Goal: Information Seeking & Learning: Learn about a topic

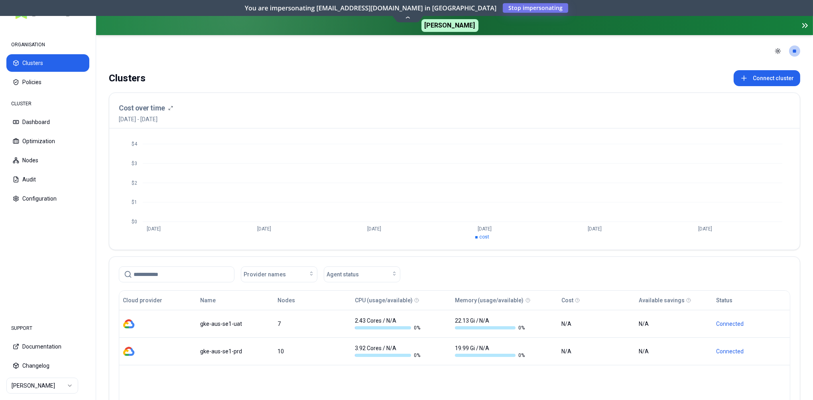
click at [67, 386] on html "ORGANISATION Clusters Policies CLUSTER Dashboard Optimization Nodes Audit Confi…" at bounding box center [406, 200] width 813 height 400
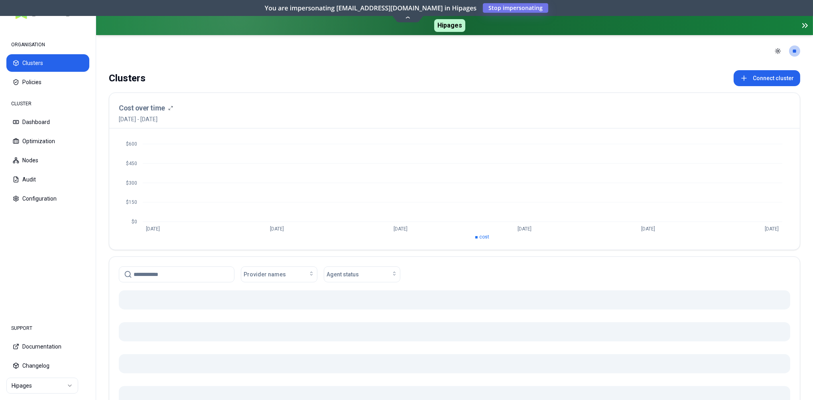
click at [408, 17] on icon at bounding box center [407, 17] width 11 height 6
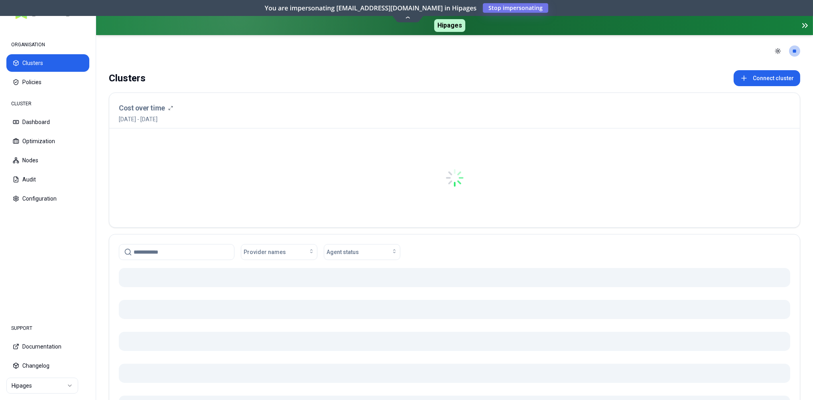
click at [406, 18] on icon at bounding box center [407, 17] width 11 height 6
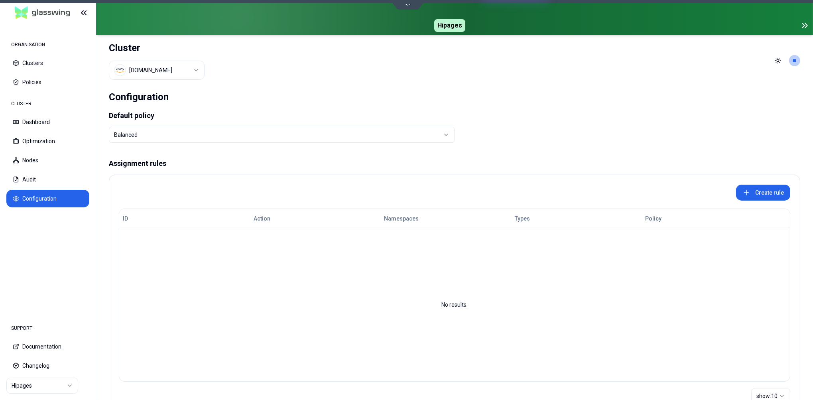
click at [192, 71] on html "ORGANISATION Clusters Policies CLUSTER Dashboard Optimization Nodes Audit Confi…" at bounding box center [406, 200] width 813 height 400
click at [148, 70] on html "ORGANISATION Clusters Policies CLUSTER Dashboard Optimization Nodes Audit Confi…" at bounding box center [406, 200] width 813 height 400
click at [157, 71] on html "ORGANISATION Clusters Policies CLUSTER Dashboard Optimization Nodes Audit Confi…" at bounding box center [406, 200] width 813 height 400
click at [167, 63] on html "ORGANISATION Clusters Policies CLUSTER Dashboard Optimization Nodes Audit Confi…" at bounding box center [406, 200] width 813 height 400
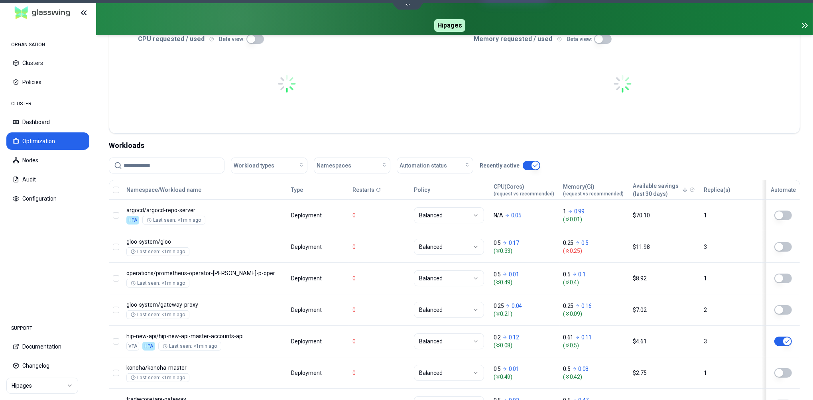
scroll to position [258, 0]
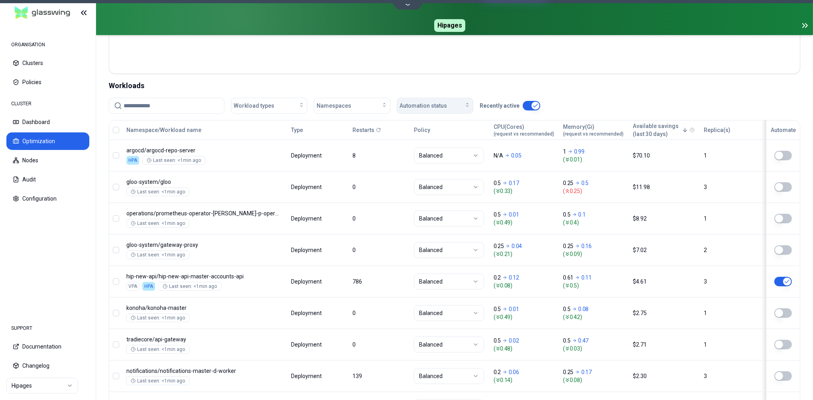
click at [443, 106] on span "Automation status" at bounding box center [422, 106] width 47 height 8
click at [422, 123] on div "on" at bounding box center [436, 123] width 76 height 13
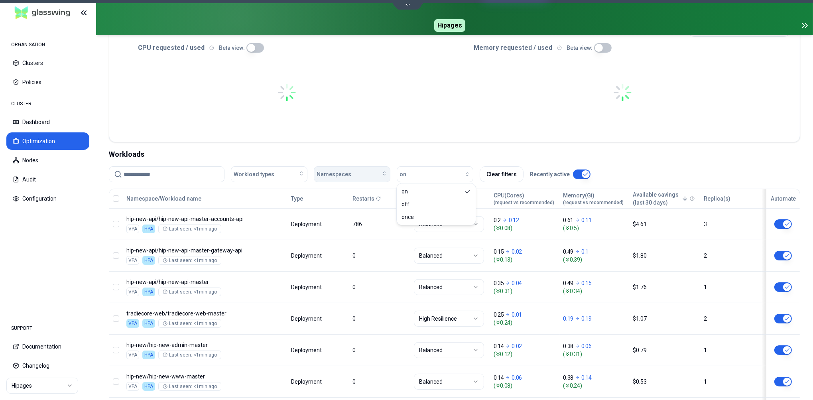
click at [367, 170] on div "Namespaces" at bounding box center [351, 174] width 71 height 8
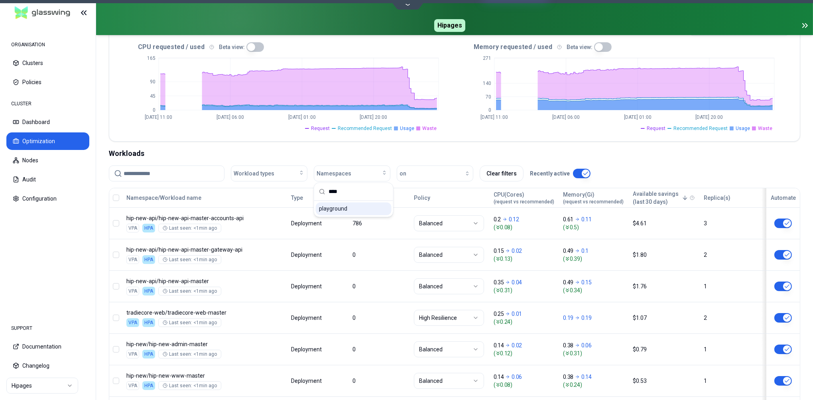
type input "****"
click at [334, 208] on span "playground" at bounding box center [333, 209] width 28 height 8
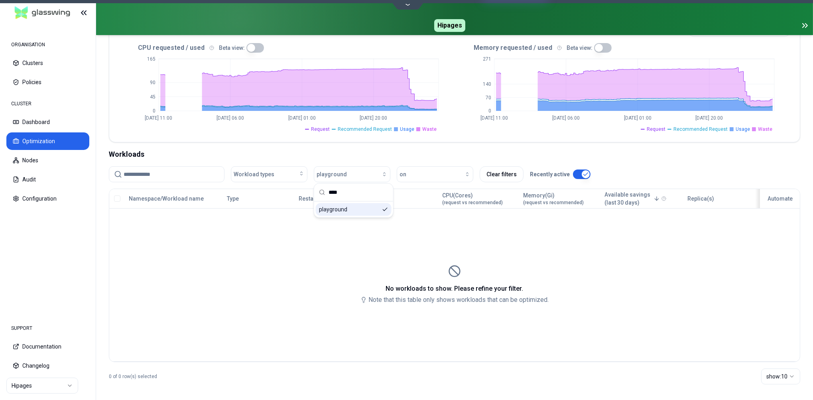
click at [362, 211] on div "playground" at bounding box center [354, 209] width 76 height 13
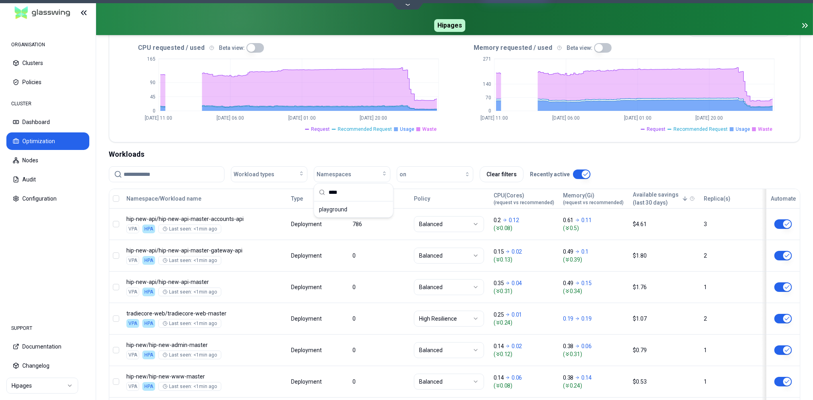
click at [377, 153] on div "Workloads" at bounding box center [454, 154] width 691 height 11
click at [188, 173] on input at bounding box center [172, 174] width 96 height 15
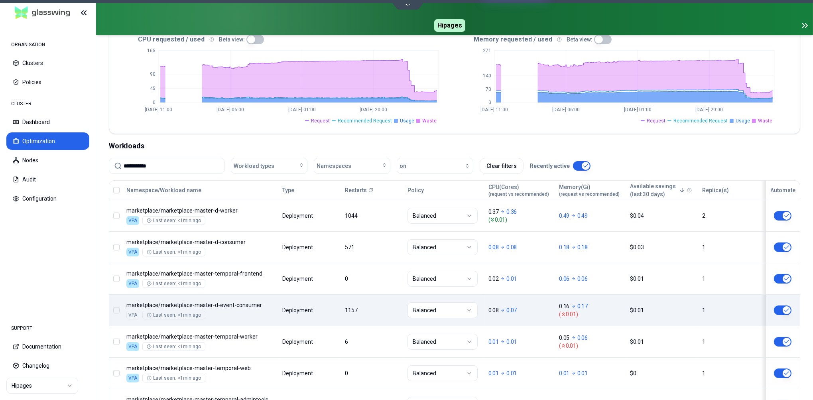
scroll to position [195, 0]
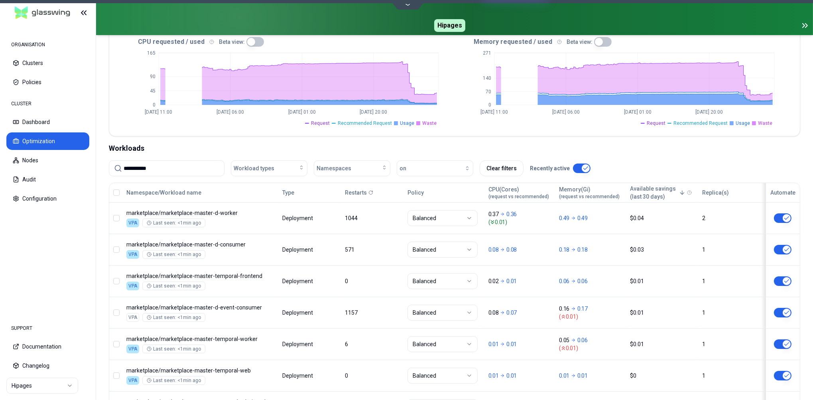
click at [187, 168] on input "**********" at bounding box center [172, 168] width 96 height 15
type input "**********"
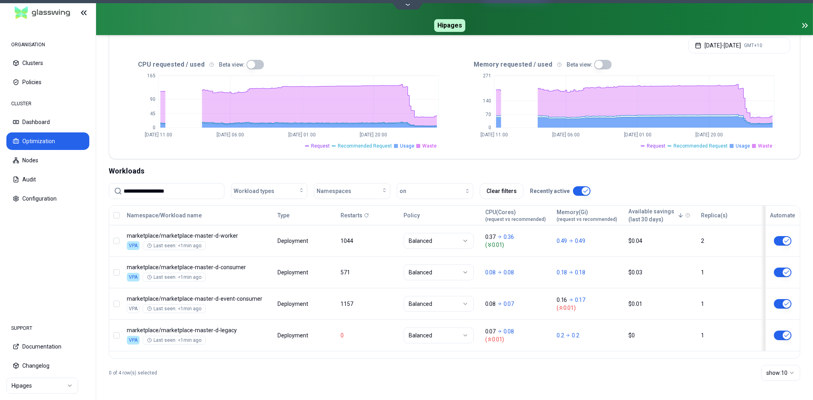
scroll to position [172, 0]
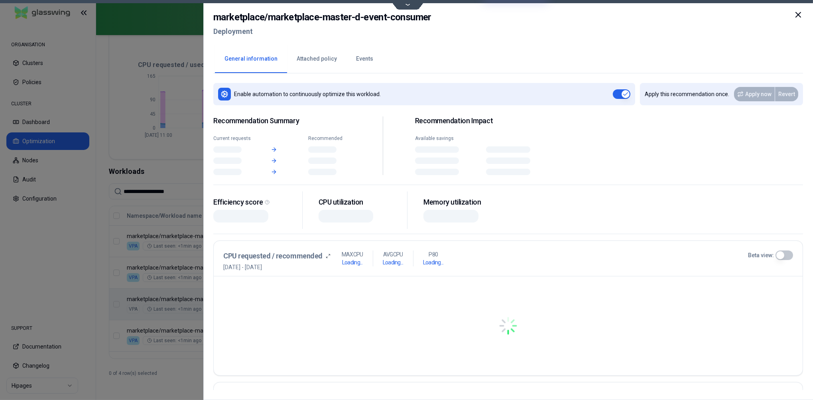
scroll to position [172, 0]
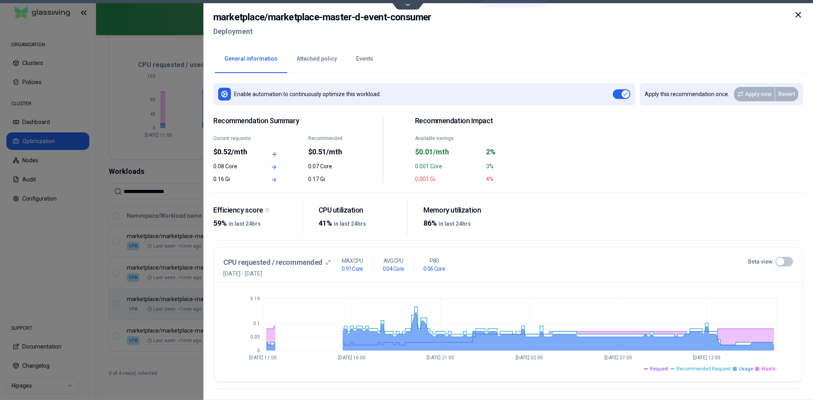
click at [800, 15] on icon at bounding box center [798, 15] width 10 height 10
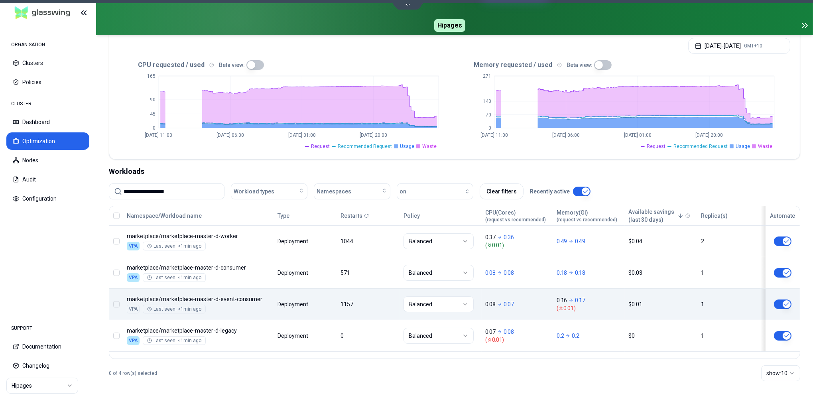
scroll to position [172, 0]
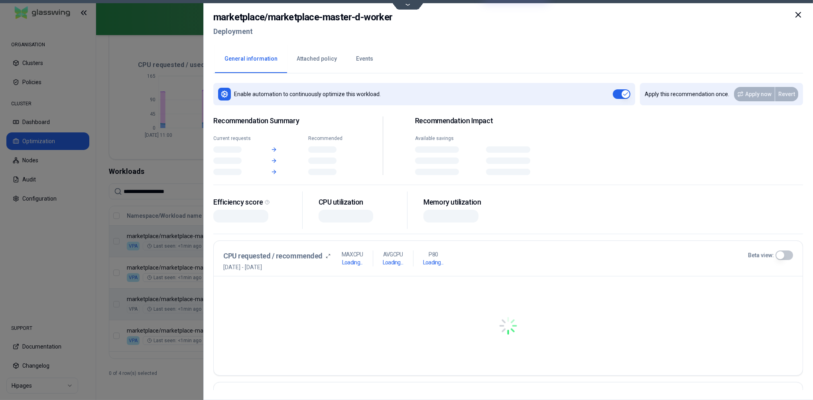
scroll to position [172, 0]
drag, startPoint x: 236, startPoint y: 234, endPoint x: 169, endPoint y: 233, distance: 67.4
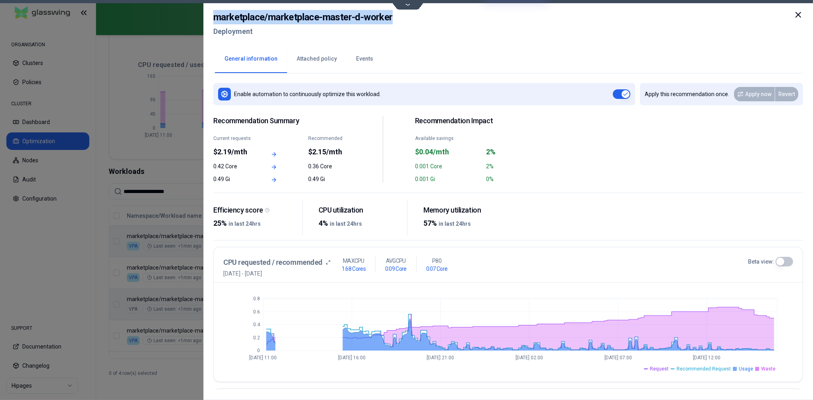
drag, startPoint x: 215, startPoint y: 17, endPoint x: 393, endPoint y: 18, distance: 178.5
click at [393, 18] on div "marketplace / marketplace-master-d-worker Deployment" at bounding box center [507, 26] width 589 height 33
copy h2 "marketplace / marketplace-master-d-worker"
click at [800, 15] on icon at bounding box center [798, 15] width 10 height 10
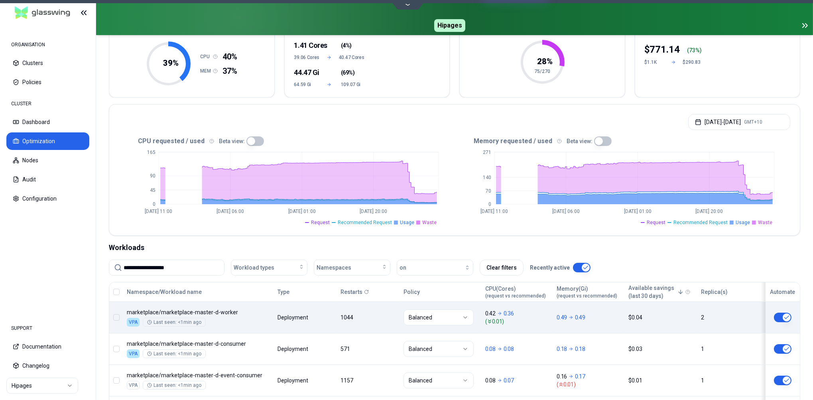
scroll to position [172, 0]
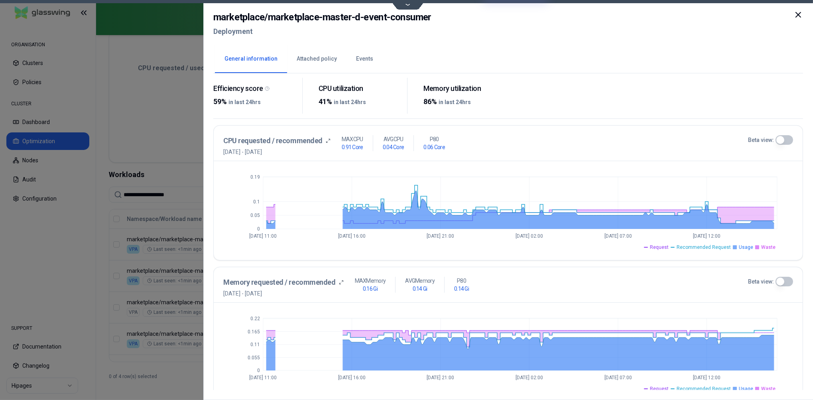
scroll to position [120, 0]
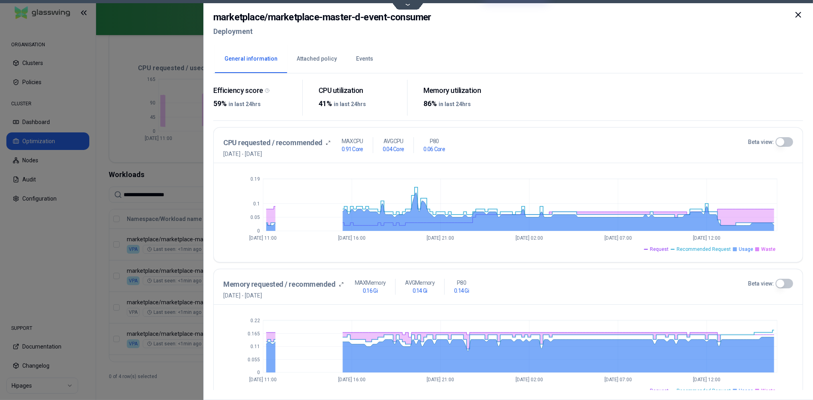
click at [800, 15] on icon at bounding box center [798, 15] width 10 height 10
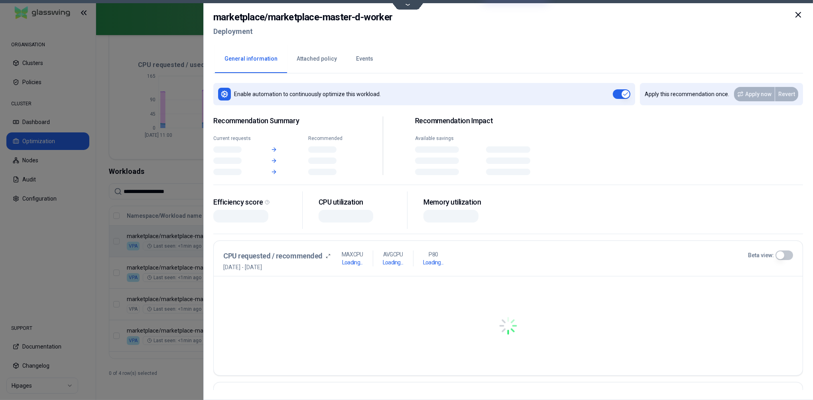
scroll to position [172, 0]
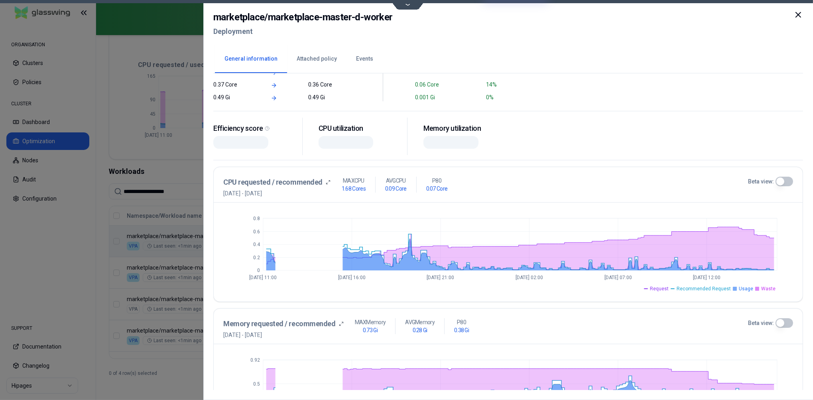
scroll to position [100, 0]
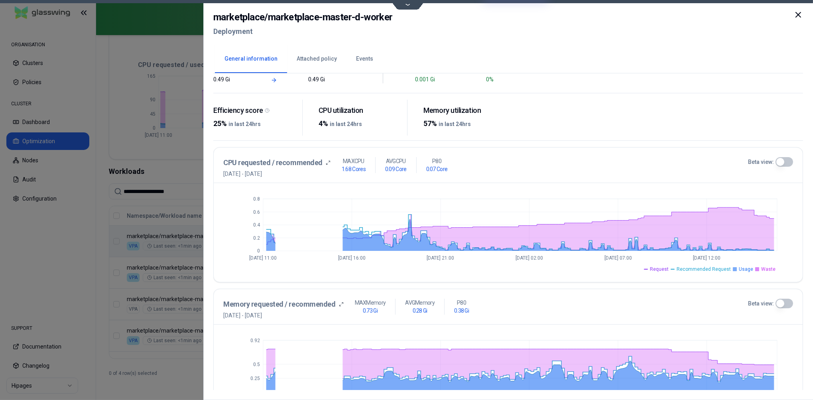
click at [783, 165] on button "Beta view:" at bounding box center [784, 162] width 18 height 10
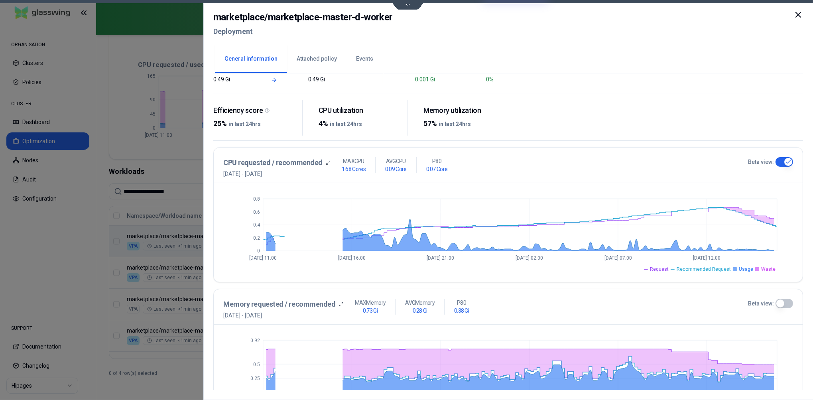
click at [783, 163] on button "Beta view:" at bounding box center [784, 162] width 18 height 10
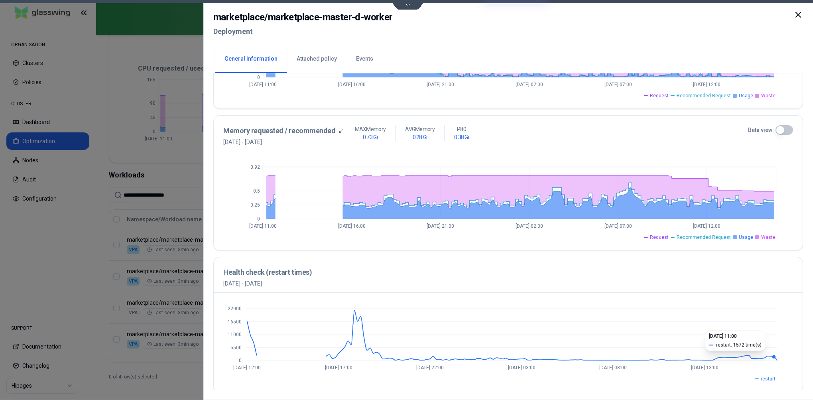
scroll to position [274, 0]
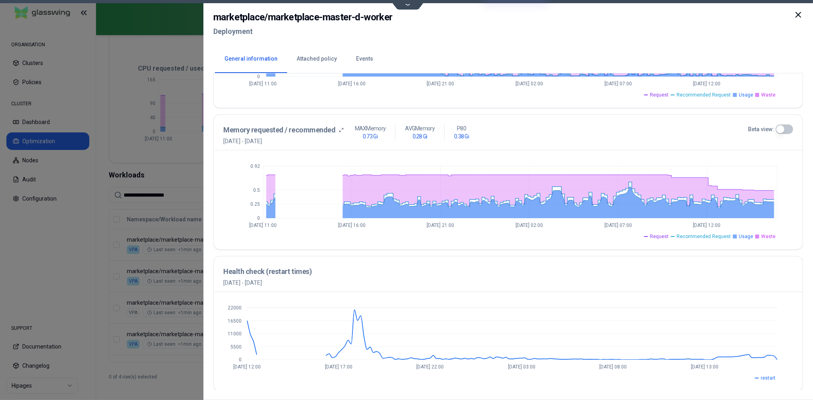
click at [800, 14] on icon at bounding box center [798, 15] width 10 height 10
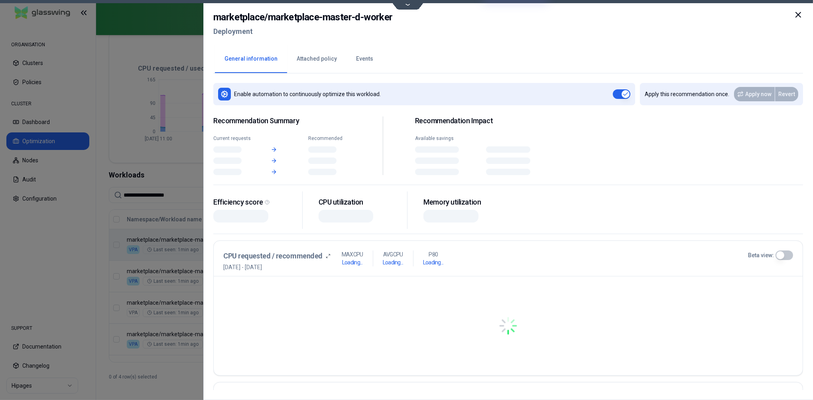
scroll to position [190, 0]
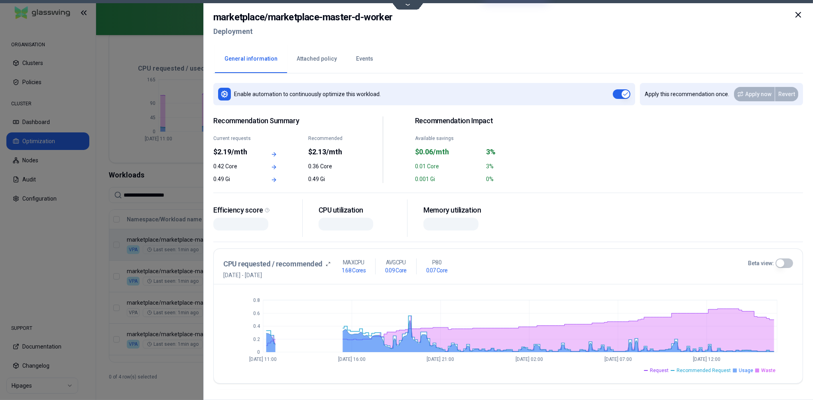
click at [352, 59] on button "Events" at bounding box center [364, 59] width 36 height 28
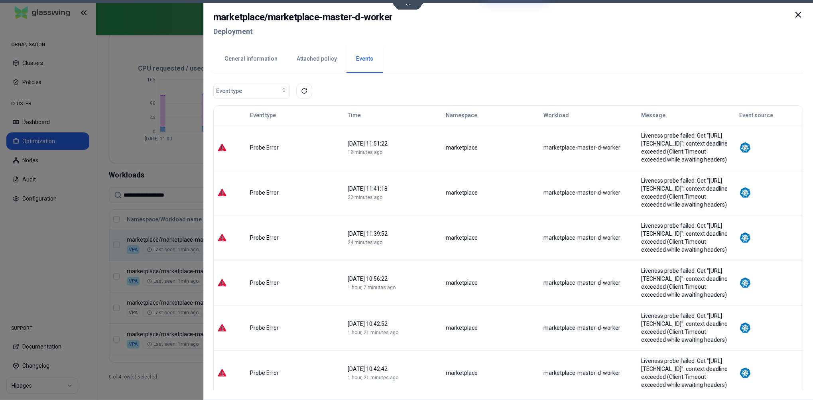
drag, startPoint x: 626, startPoint y: 137, endPoint x: 716, endPoint y: 250, distance: 144.6
click at [716, 250] on tbody "Probe Error 09 September 2025 11:51:22 12 minutes ago marketplace marketplace-m…" at bounding box center [508, 350] width 589 height 450
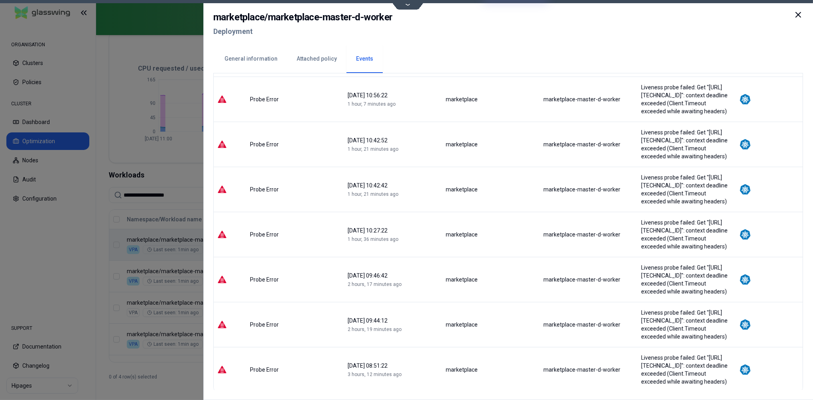
scroll to position [214, 0]
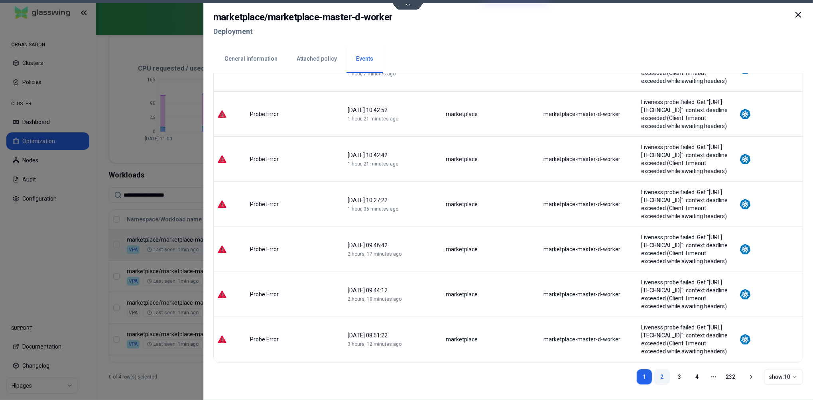
click at [658, 376] on link "2" at bounding box center [662, 377] width 16 height 16
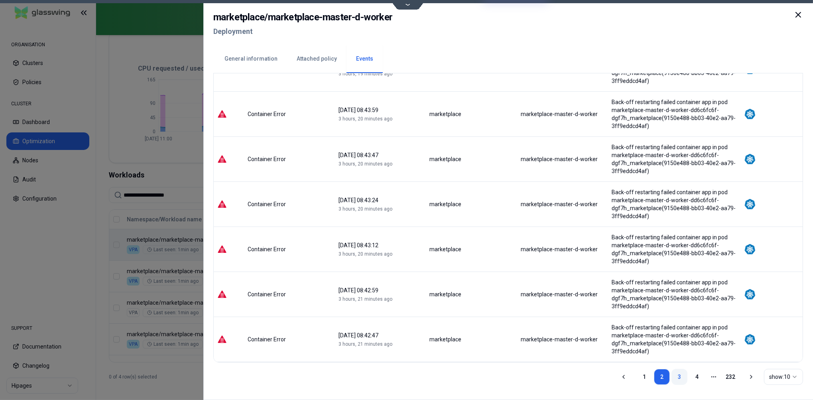
click at [678, 374] on link "3" at bounding box center [679, 377] width 16 height 16
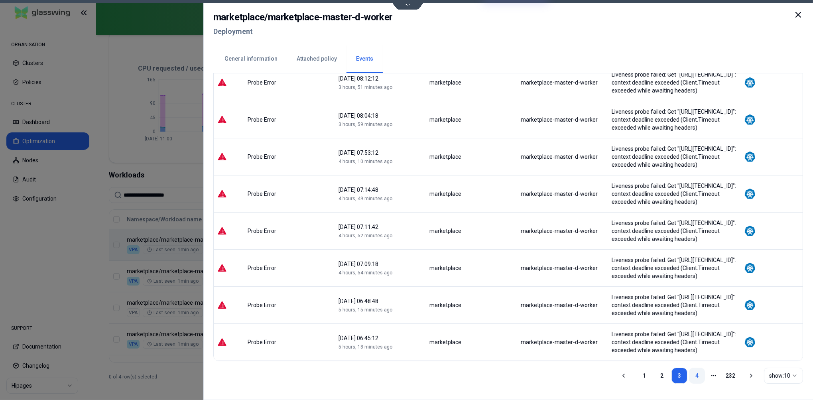
click at [694, 373] on link "4" at bounding box center [697, 375] width 16 height 16
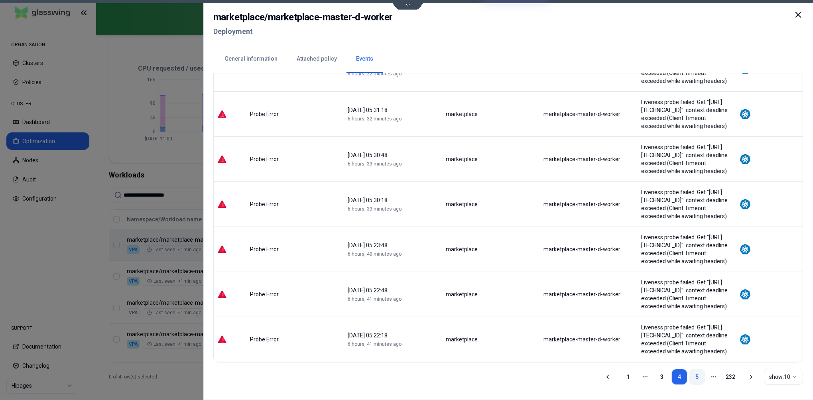
click at [699, 374] on link "5" at bounding box center [697, 377] width 16 height 16
click at [697, 373] on link "6" at bounding box center [697, 377] width 16 height 16
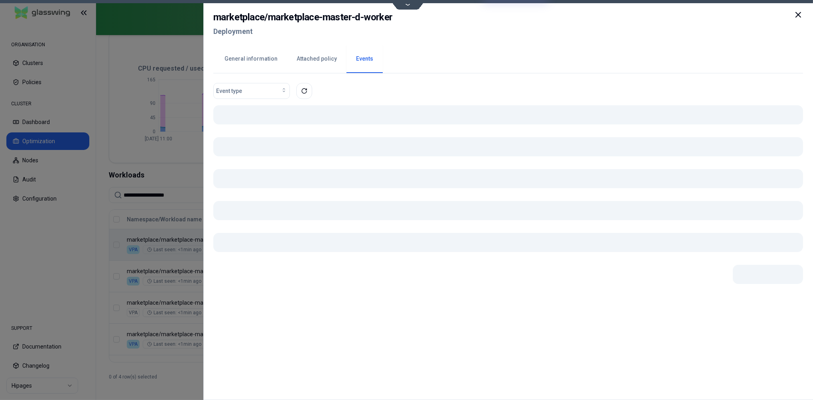
scroll to position [0, 0]
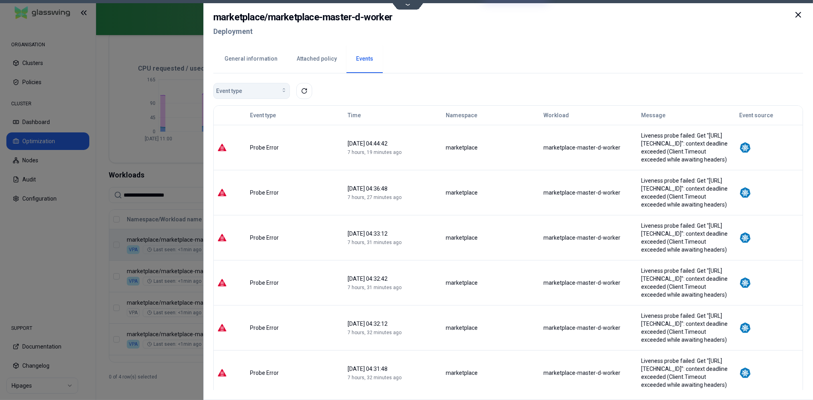
click at [285, 90] on icon "button" at bounding box center [284, 90] width 6 height 6
click at [470, 69] on div "General information Attached policy Events" at bounding box center [507, 58] width 589 height 30
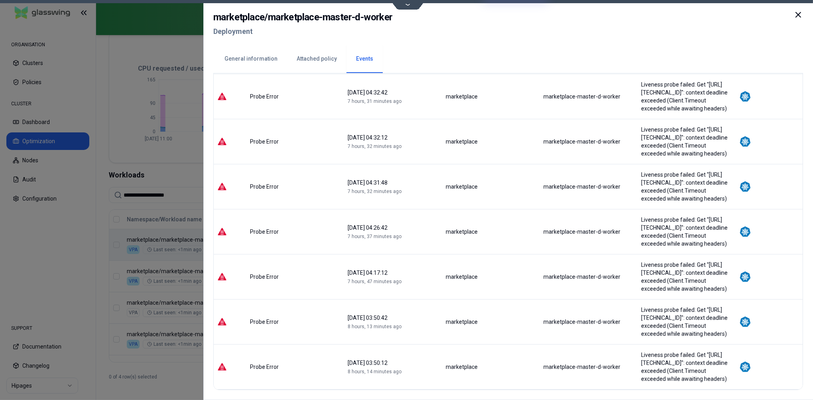
scroll to position [214, 0]
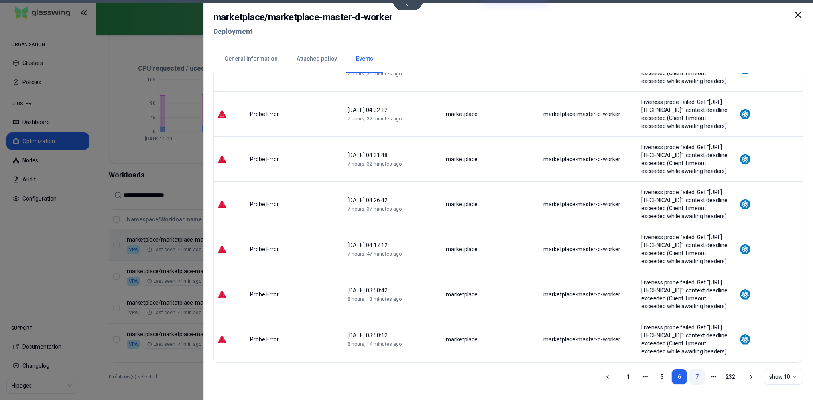
click at [698, 376] on link "7" at bounding box center [697, 377] width 16 height 16
drag, startPoint x: 247, startPoint y: 248, endPoint x: 286, endPoint y: 249, distance: 39.5
click at [286, 249] on div "Probe Error" at bounding box center [295, 249] width 97 height 8
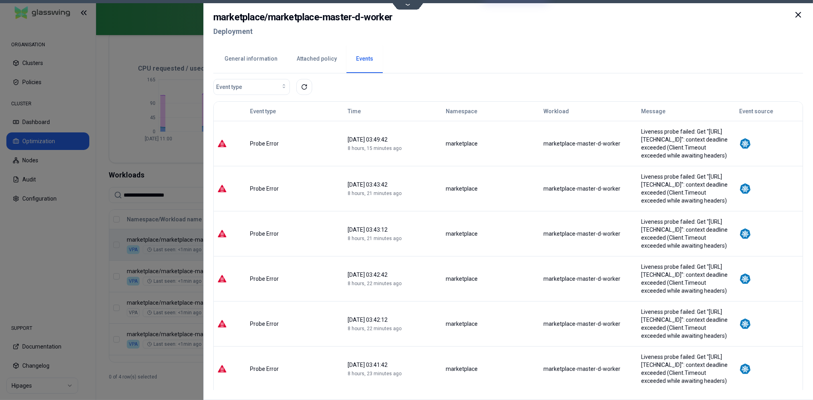
scroll to position [0, 0]
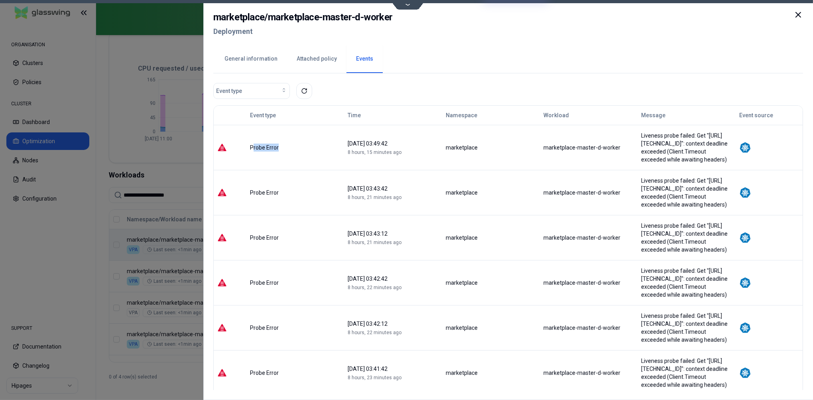
drag, startPoint x: 251, startPoint y: 147, endPoint x: 284, endPoint y: 147, distance: 32.7
click at [284, 147] on div "Probe Error" at bounding box center [295, 147] width 90 height 8
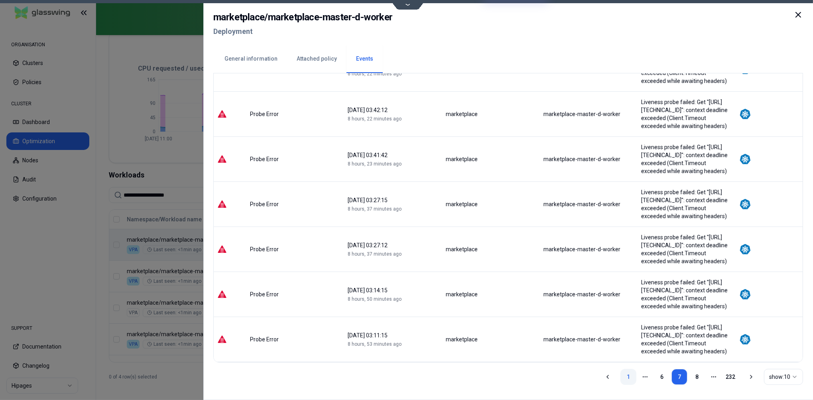
click at [623, 375] on link "1" at bounding box center [628, 377] width 16 height 16
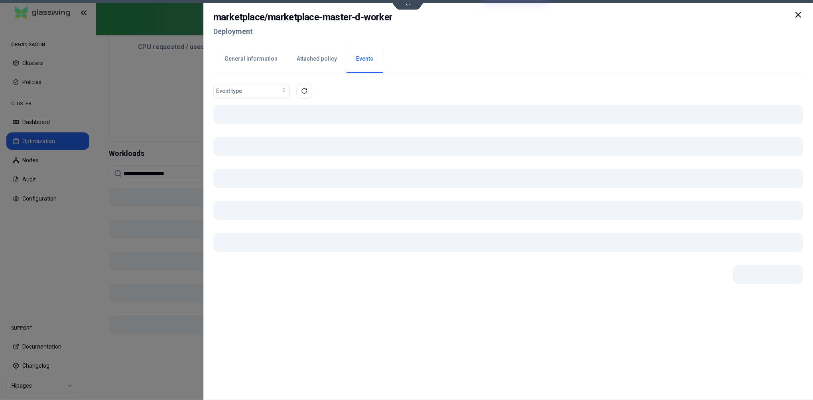
scroll to position [169, 0]
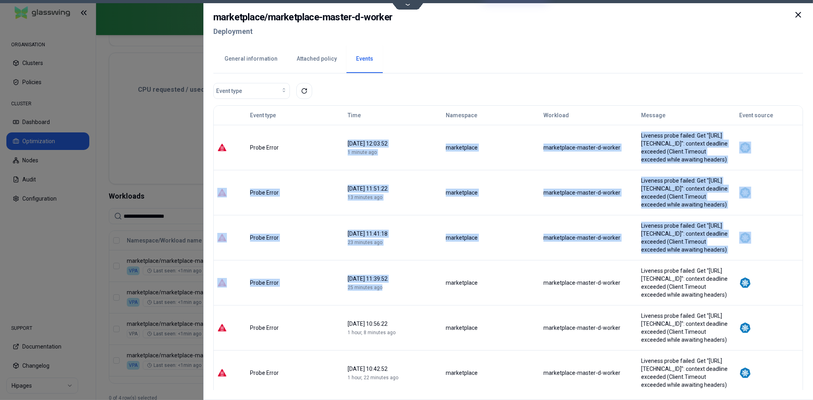
drag, startPoint x: 342, startPoint y: 151, endPoint x: 411, endPoint y: 289, distance: 154.2
click at [415, 290] on tbody "Probe Error 09 September 2025 12:03:52 1 minute ago marketplace marketplace-mas…" at bounding box center [508, 350] width 589 height 450
click at [410, 289] on div "25 minutes ago" at bounding box center [392, 287] width 90 height 6
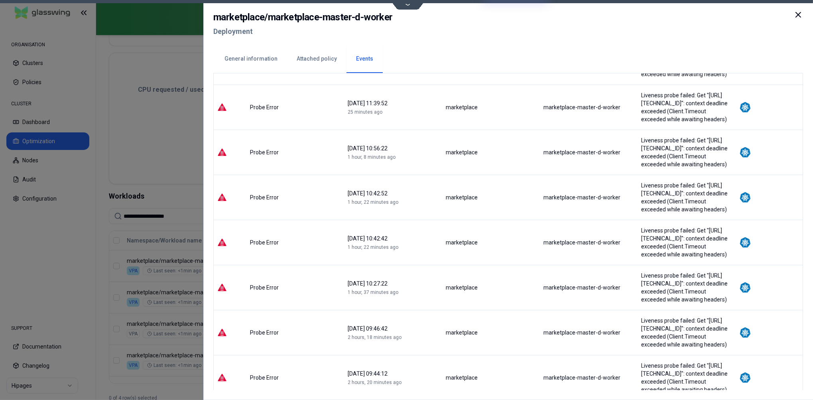
scroll to position [214, 0]
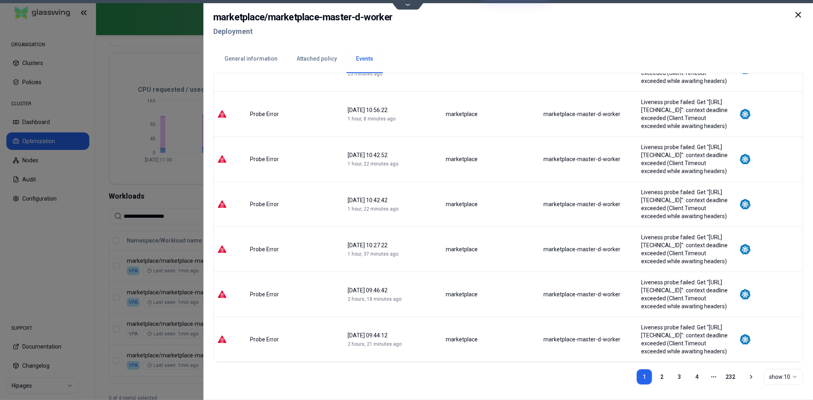
click at [172, 193] on div at bounding box center [406, 200] width 813 height 400
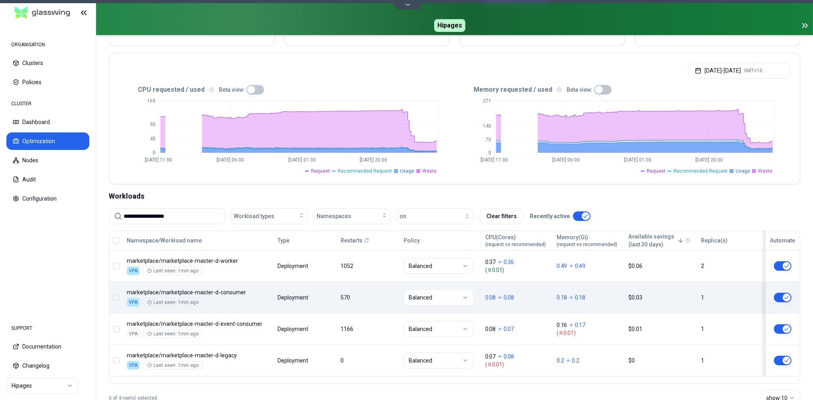
scroll to position [169, 0]
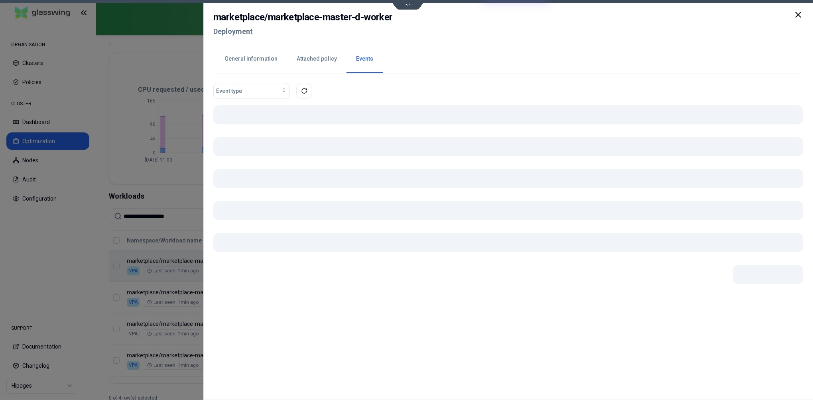
scroll to position [169, 0]
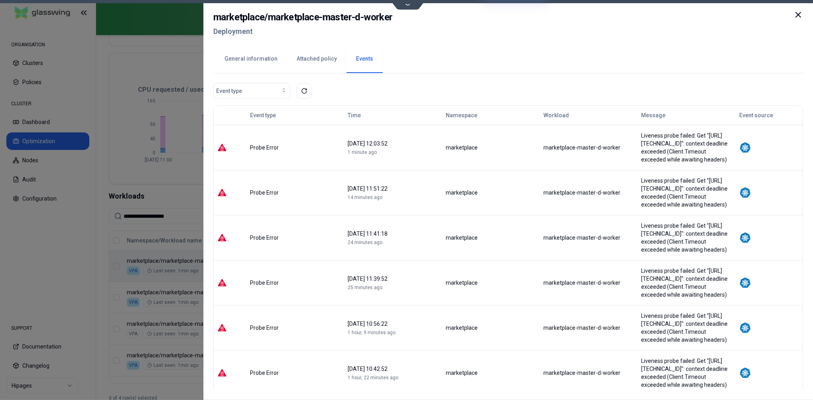
click at [159, 326] on div at bounding box center [406, 200] width 813 height 400
click at [170, 325] on div at bounding box center [406, 200] width 813 height 400
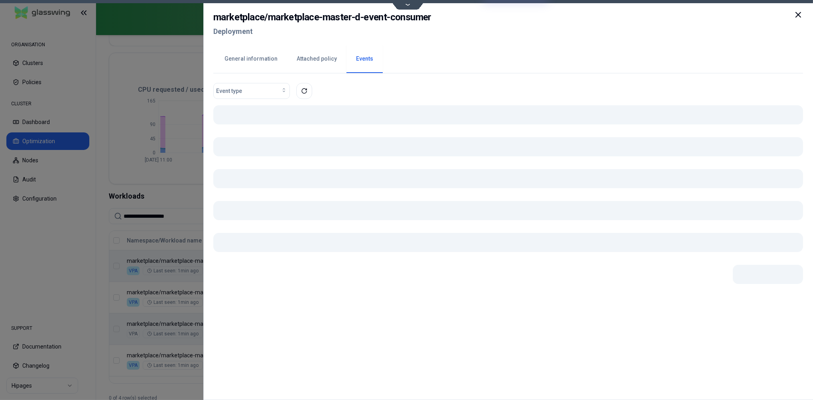
scroll to position [169, 0]
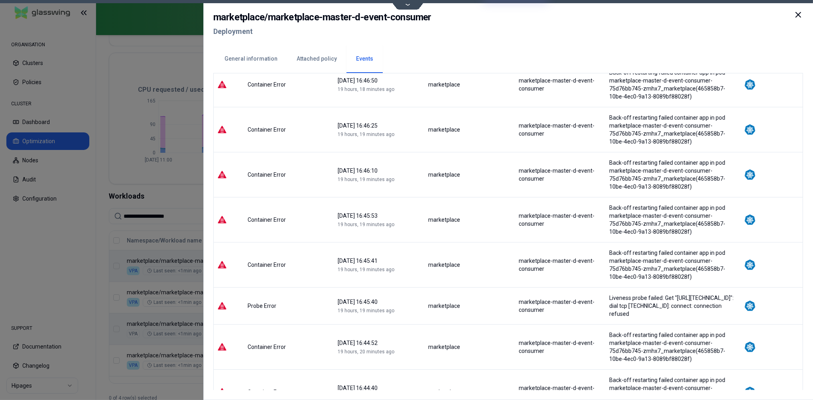
scroll to position [134, 0]
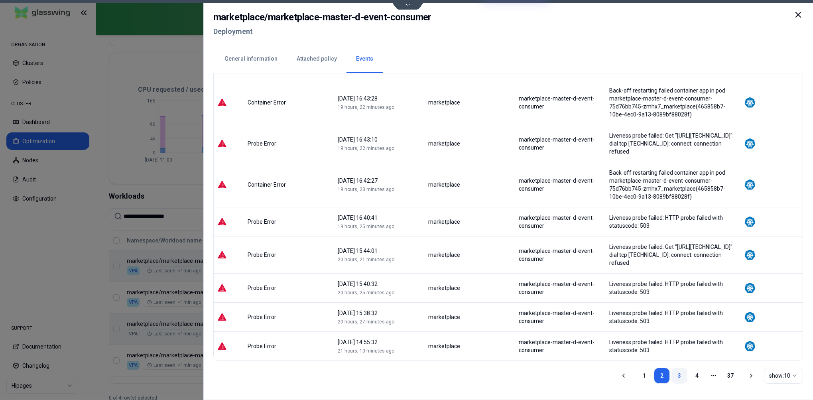
click at [680, 375] on link "3" at bounding box center [679, 375] width 16 height 16
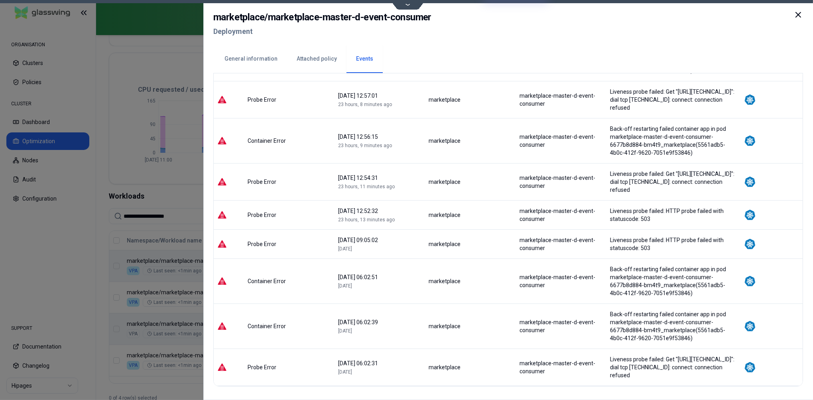
click at [800, 10] on icon at bounding box center [798, 15] width 10 height 10
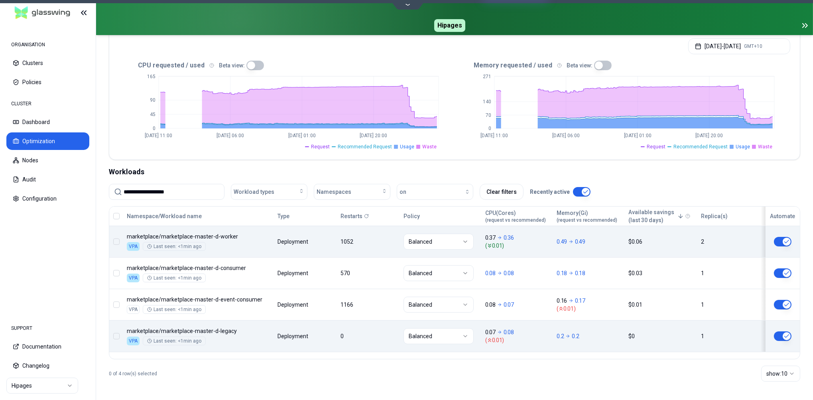
scroll to position [193, 0]
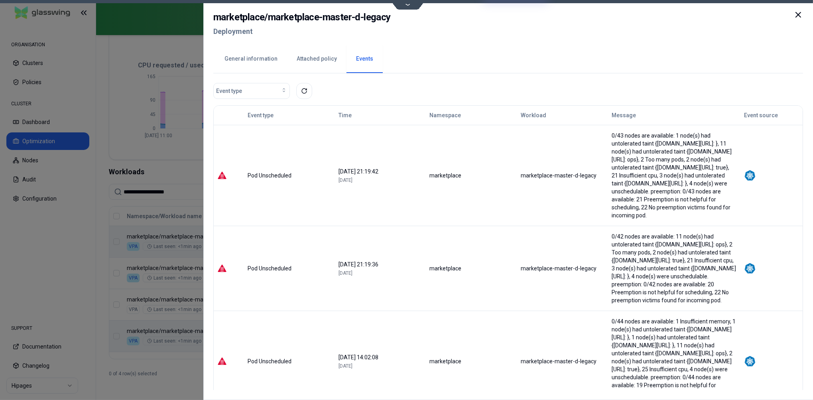
drag, startPoint x: 353, startPoint y: 167, endPoint x: 310, endPoint y: 167, distance: 43.0
click at [310, 167] on tr "Pod Unscheduled 05 September 2025 21:19:42 3 days, 14 hours ago marketplace mar…" at bounding box center [508, 175] width 589 height 101
click at [798, 15] on icon at bounding box center [797, 14] width 5 height 5
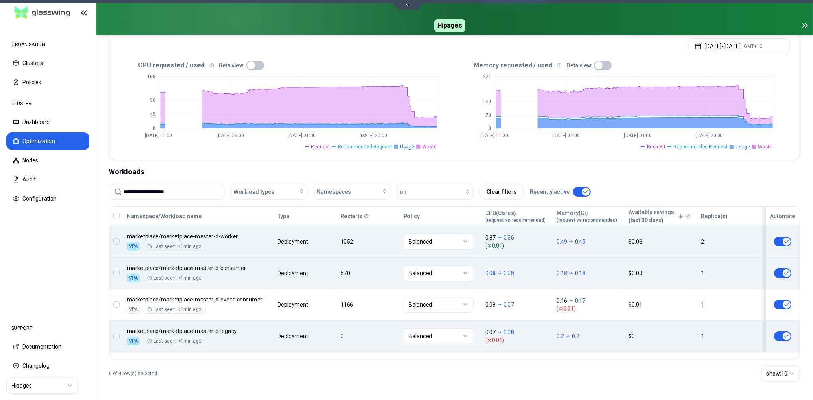
scroll to position [193, 0]
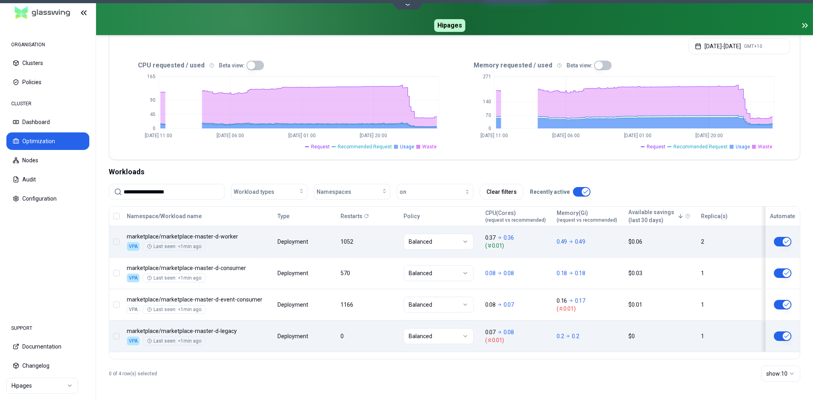
scroll to position [193, 0]
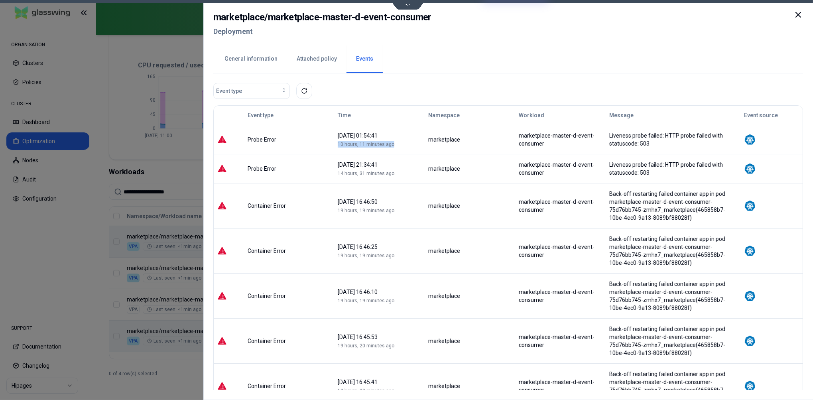
drag, startPoint x: 318, startPoint y: 152, endPoint x: 374, endPoint y: 151, distance: 56.2
click at [374, 147] on div "09 September 2025 01:54:41 10 hours, 11 minutes ago" at bounding box center [379, 140] width 90 height 16
click at [391, 150] on td "09 September 2025 01:54:41 10 hours, 11 minutes ago" at bounding box center [379, 139] width 90 height 29
click at [799, 14] on icon at bounding box center [797, 14] width 5 height 5
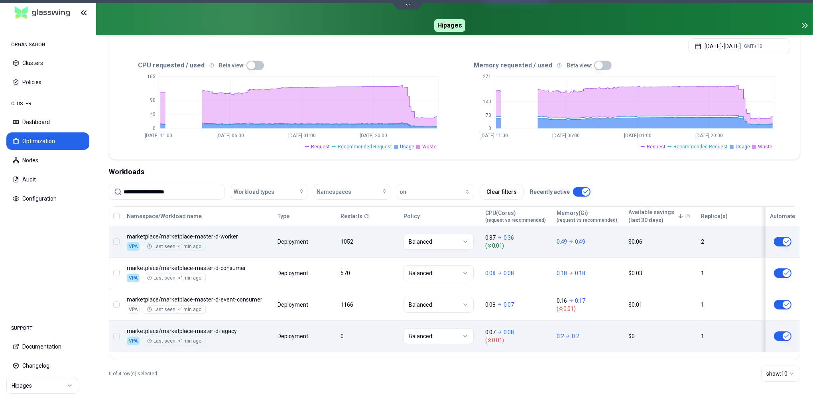
scroll to position [193, 0]
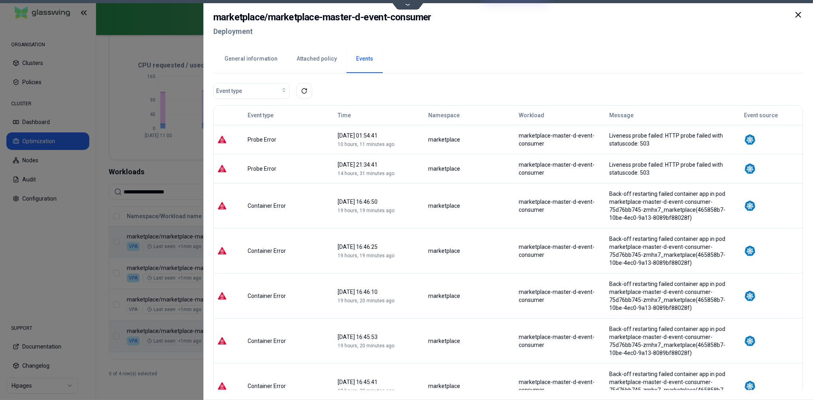
click at [260, 55] on button "General information" at bounding box center [251, 59] width 72 height 28
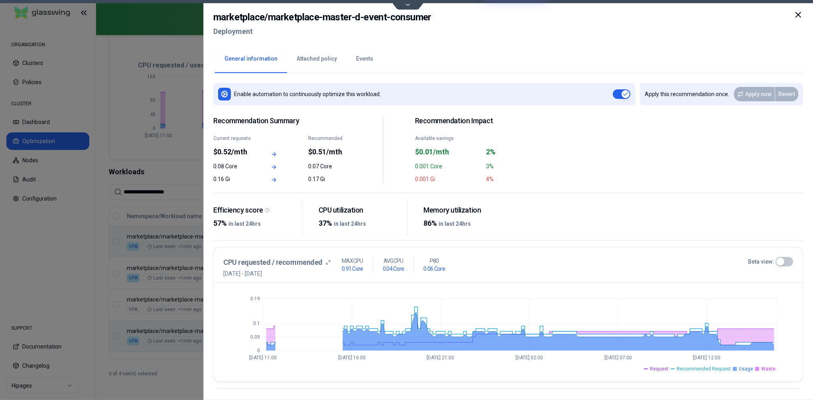
click at [799, 12] on icon at bounding box center [798, 15] width 10 height 10
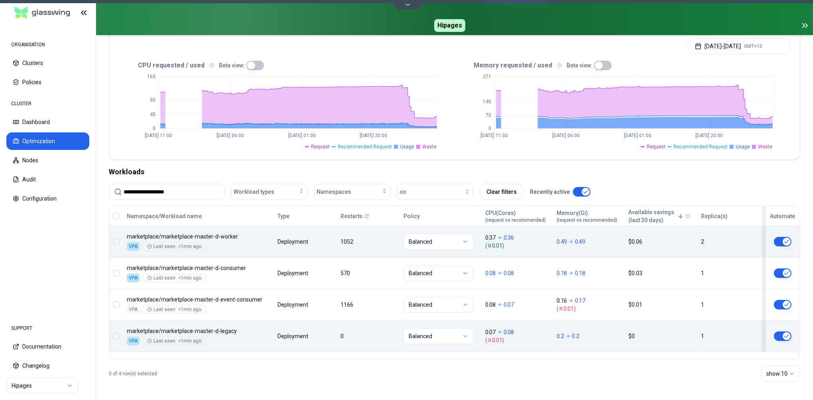
scroll to position [193, 0]
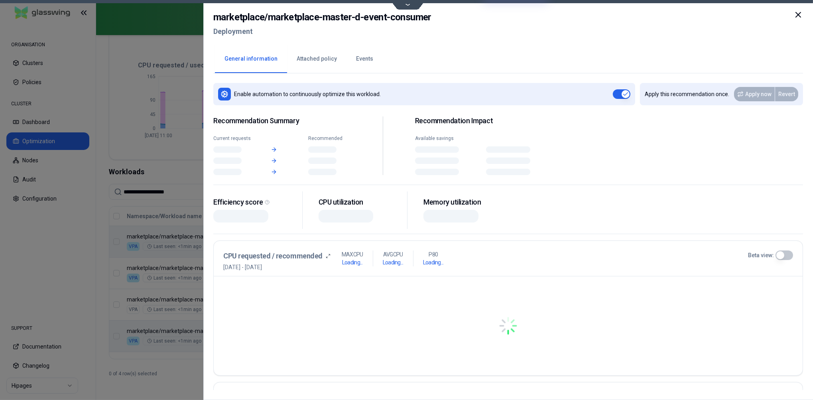
scroll to position [193, 0]
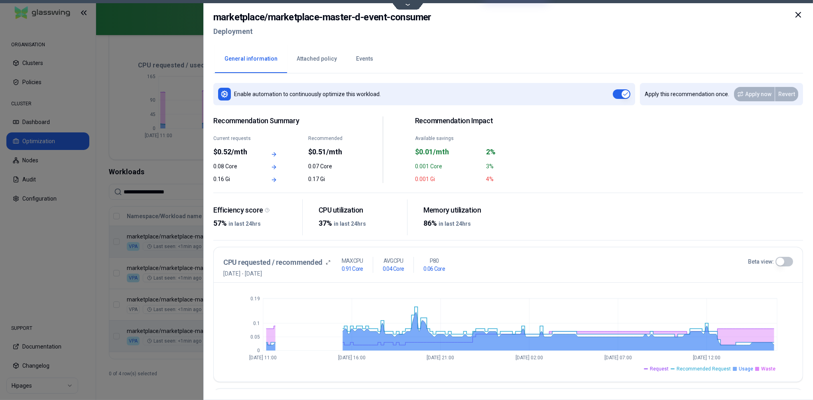
click at [366, 57] on button "Events" at bounding box center [364, 59] width 36 height 28
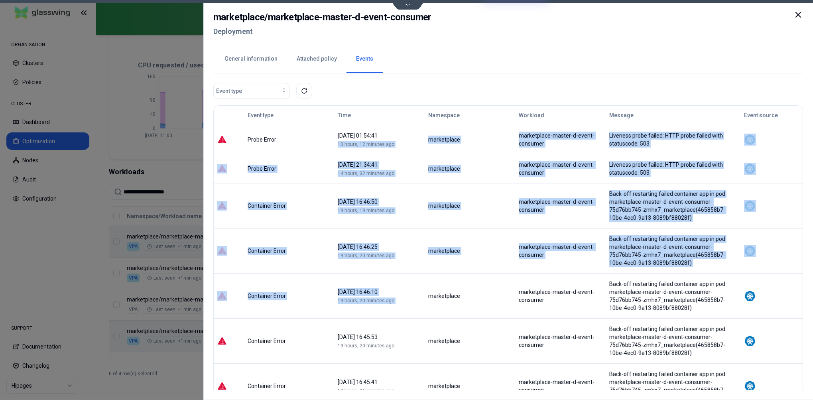
drag, startPoint x: 315, startPoint y: 153, endPoint x: 431, endPoint y: 273, distance: 166.5
click at [396, 279] on tbody "Probe Error 09 September 2025 01:54:41 10 hours, 12 minutes ago marketplace mar…" at bounding box center [508, 330] width 589 height 410
click at [441, 270] on td "marketplace" at bounding box center [469, 250] width 90 height 45
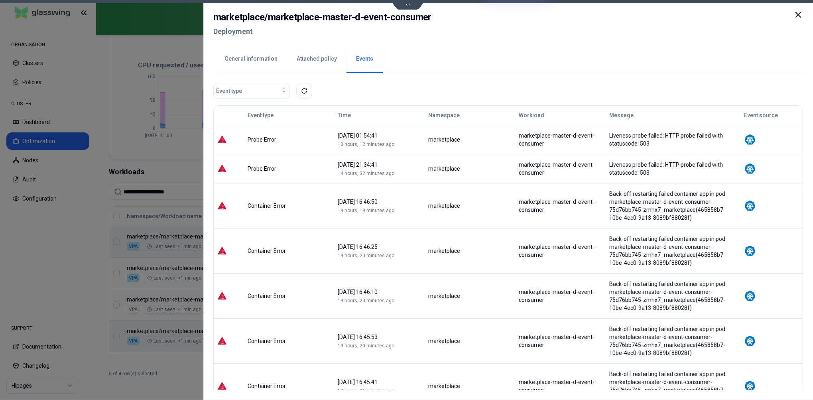
click at [796, 13] on icon at bounding box center [798, 15] width 10 height 10
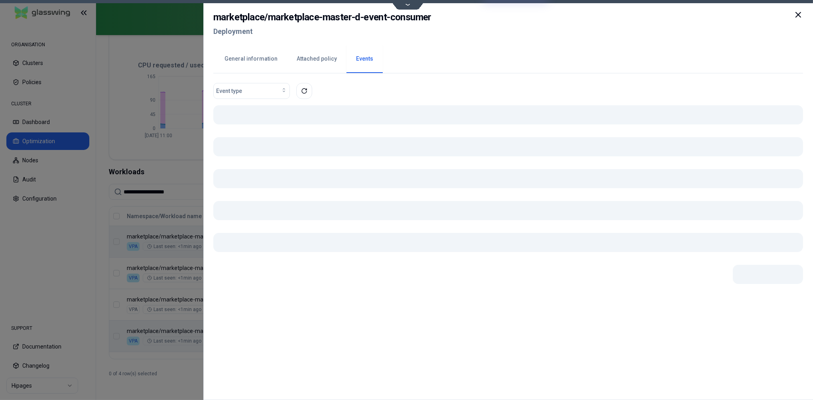
scroll to position [193, 0]
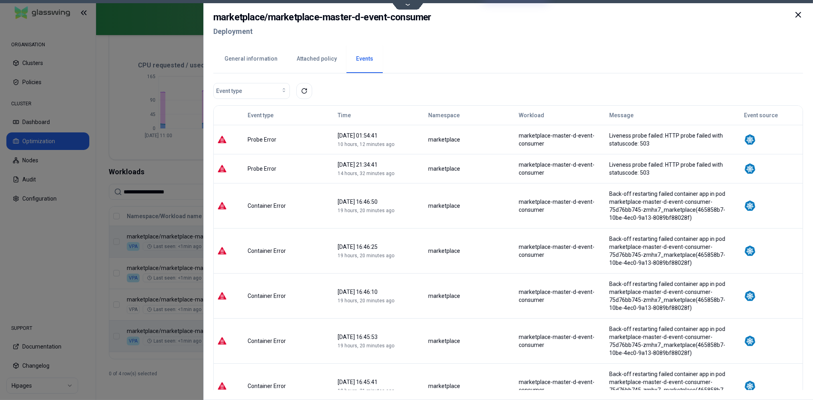
drag, startPoint x: 257, startPoint y: 297, endPoint x: 182, endPoint y: 302, distance: 75.0
drag, startPoint x: 252, startPoint y: 18, endPoint x: 448, endPoint y: 19, distance: 196.5
click at [382, 14] on h2 "marketplace / marketplace-master-d-event-consumer" at bounding box center [322, 17] width 218 height 14
click at [803, 13] on icon at bounding box center [798, 15] width 10 height 10
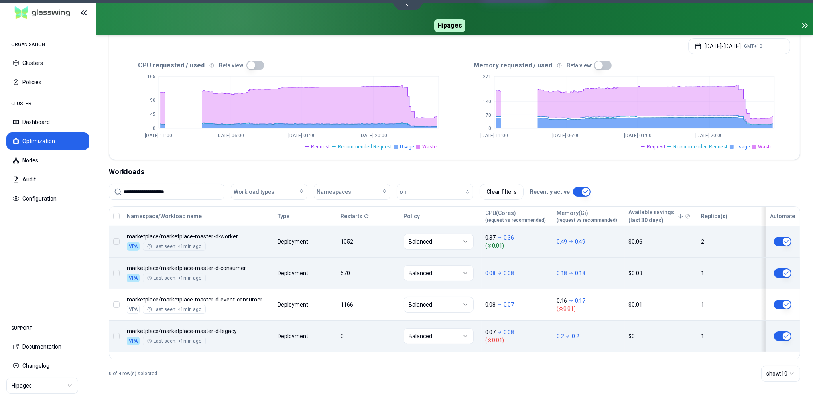
scroll to position [193, 0]
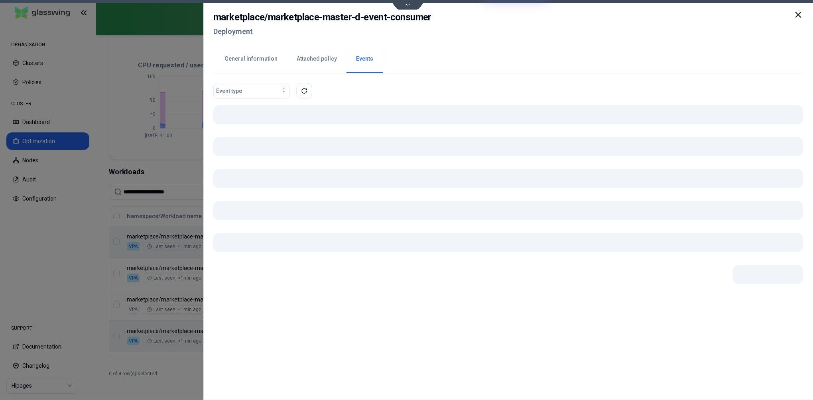
scroll to position [193, 0]
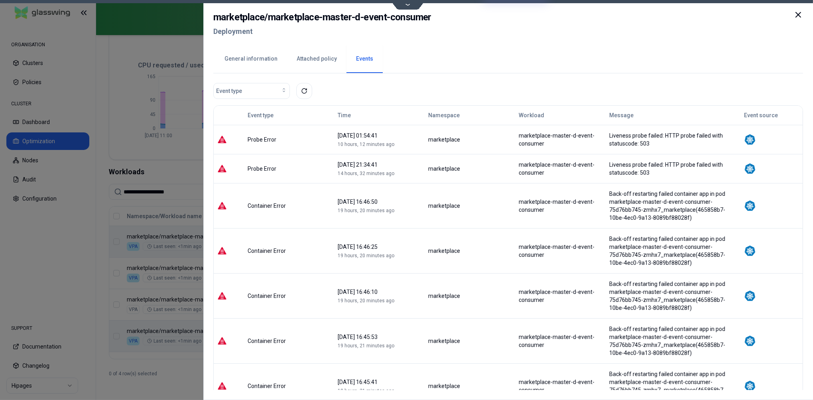
click at [244, 55] on button "General information" at bounding box center [251, 59] width 72 height 28
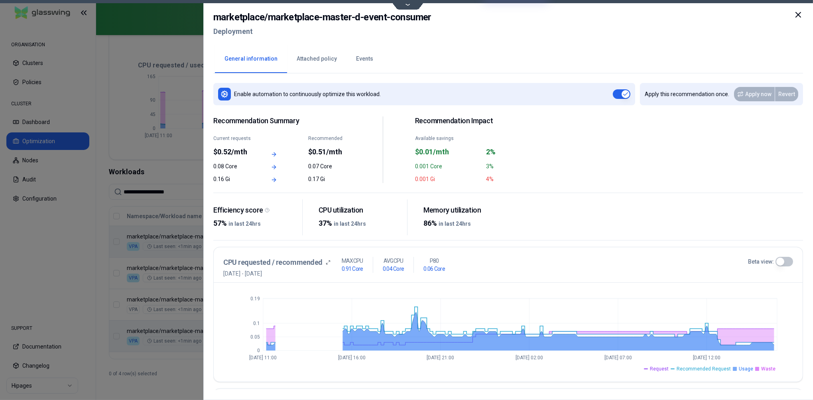
click at [798, 14] on icon at bounding box center [797, 14] width 5 height 5
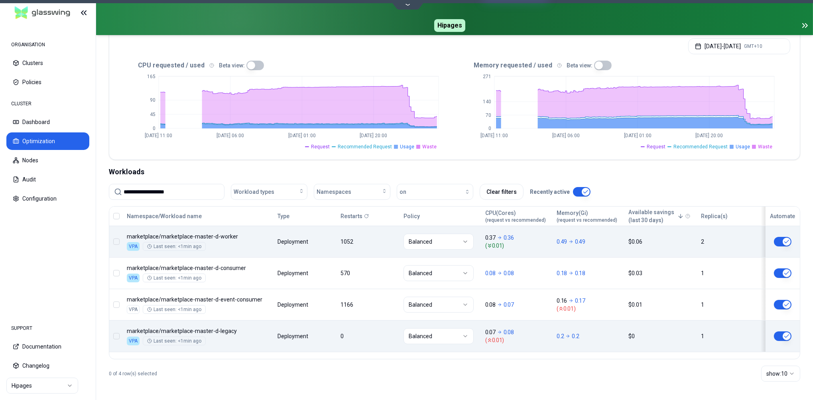
scroll to position [193, 0]
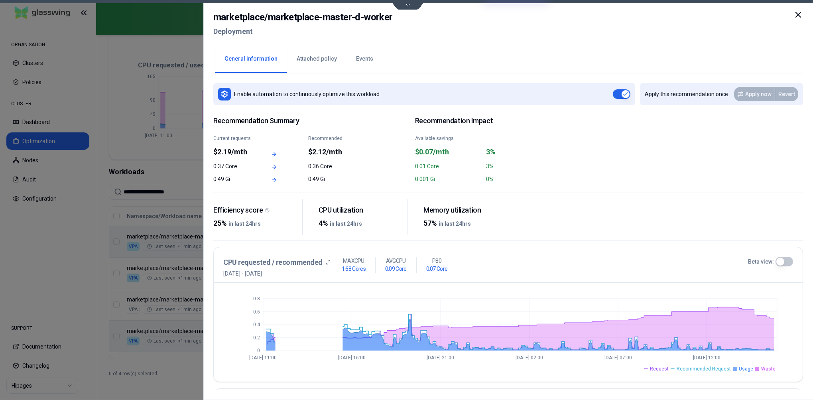
click at [775, 258] on div "Beta view:" at bounding box center [770, 262] width 45 height 10
click at [782, 261] on button "Beta view:" at bounding box center [784, 262] width 18 height 10
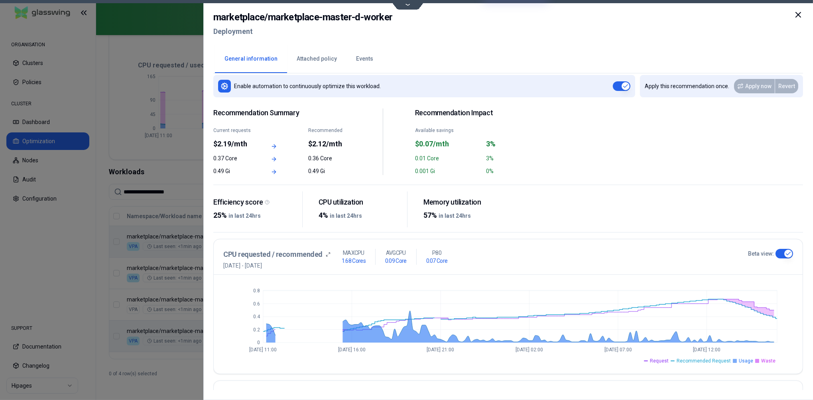
scroll to position [0, 0]
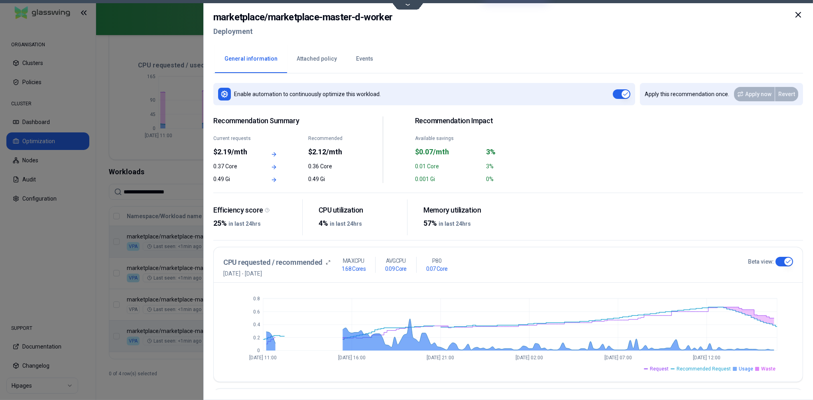
click at [359, 64] on button "Events" at bounding box center [364, 59] width 36 height 28
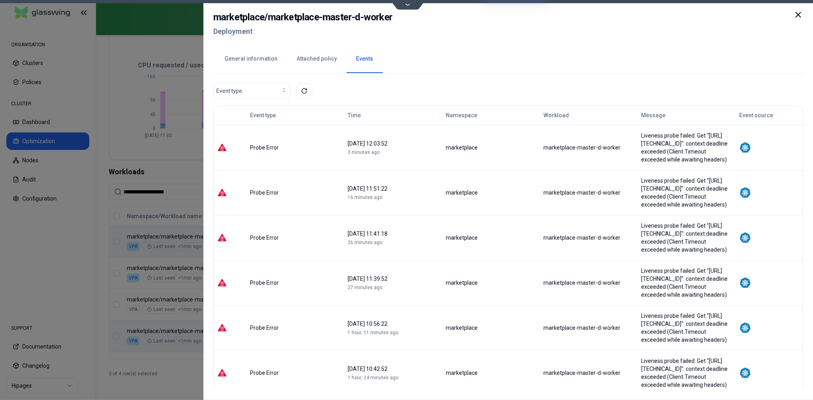
click at [256, 58] on button "General information" at bounding box center [251, 59] width 72 height 28
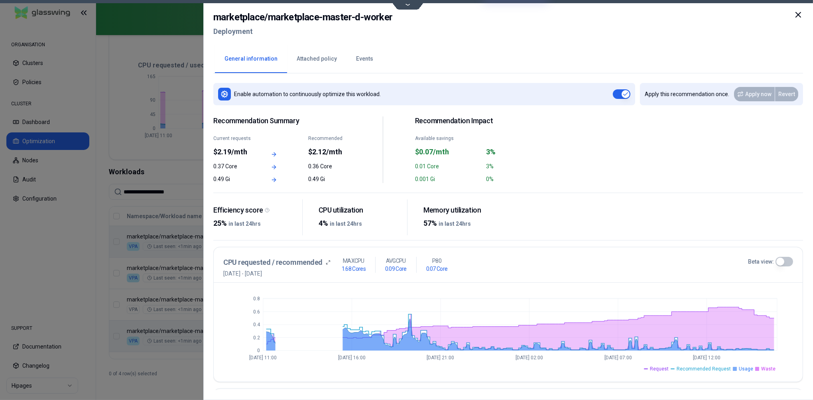
click at [793, 13] on div "marketplace / marketplace-master-d-worker Deployment" at bounding box center [507, 26] width 589 height 33
click at [799, 16] on icon at bounding box center [797, 14] width 5 height 5
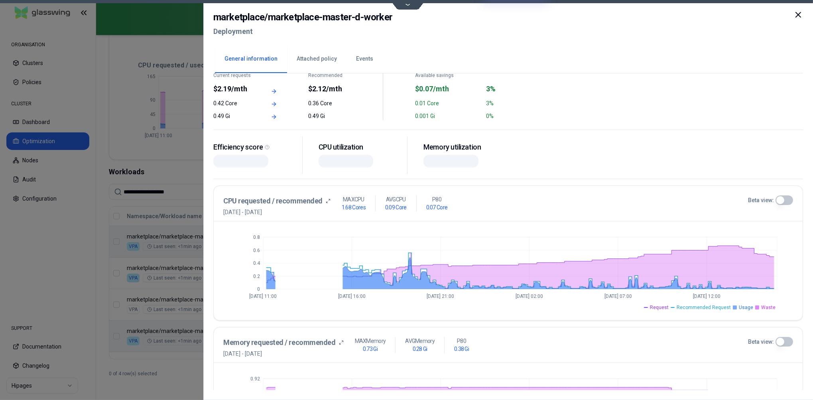
scroll to position [69, 0]
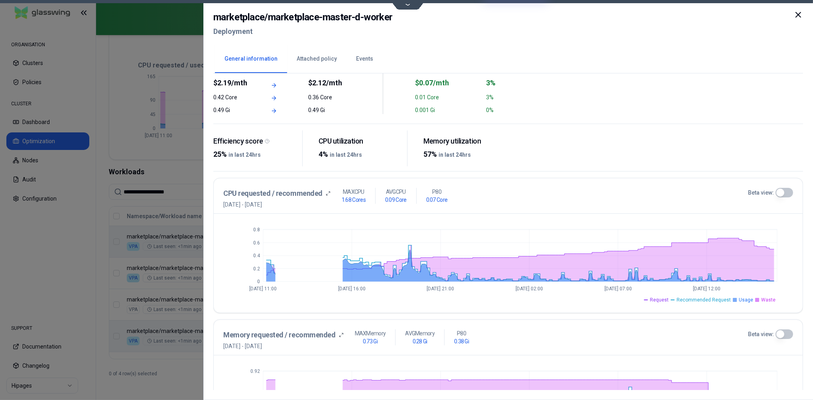
click at [784, 193] on button "Beta view:" at bounding box center [784, 193] width 18 height 10
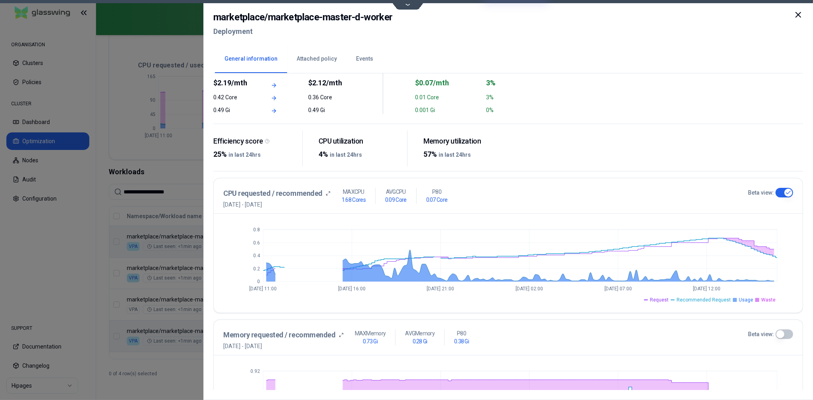
click at [366, 60] on button "Events" at bounding box center [364, 59] width 36 height 28
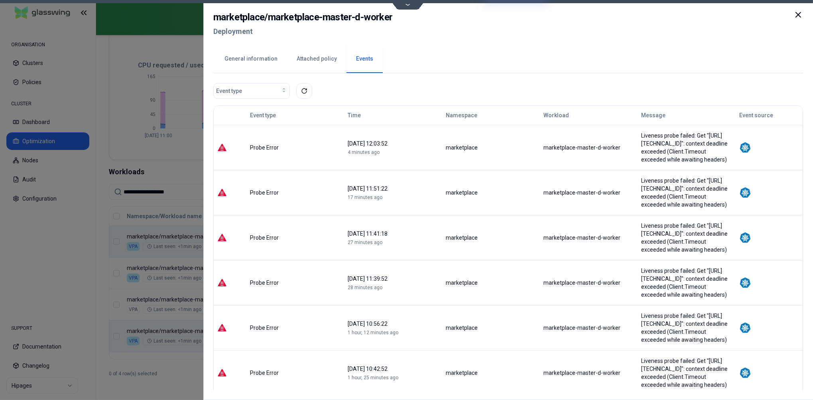
click at [799, 13] on icon at bounding box center [798, 15] width 10 height 10
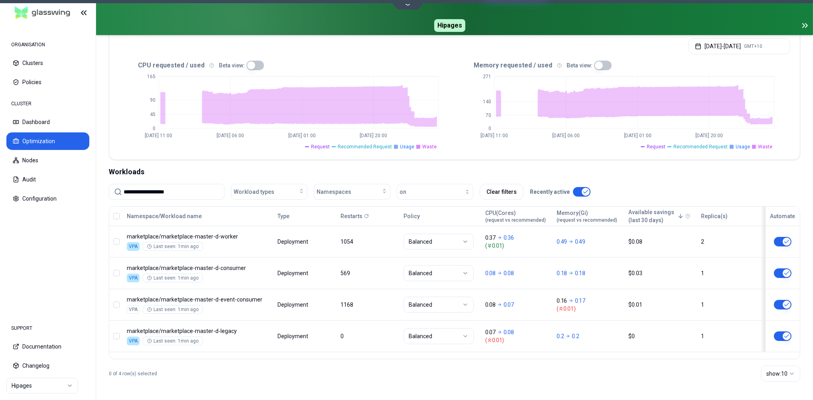
scroll to position [190, 0]
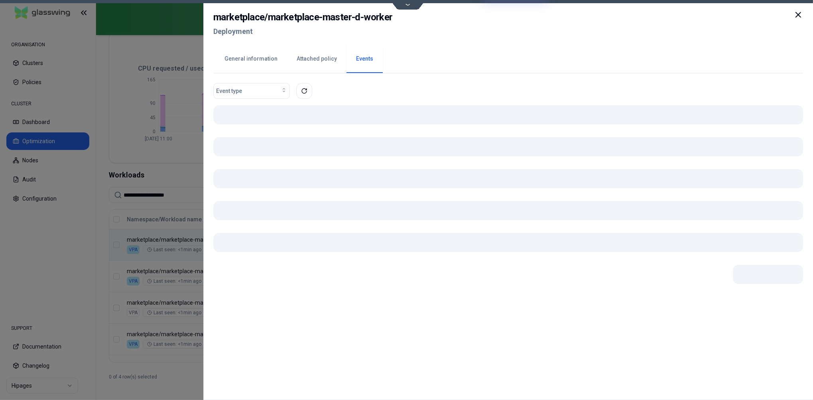
scroll to position [190, 0]
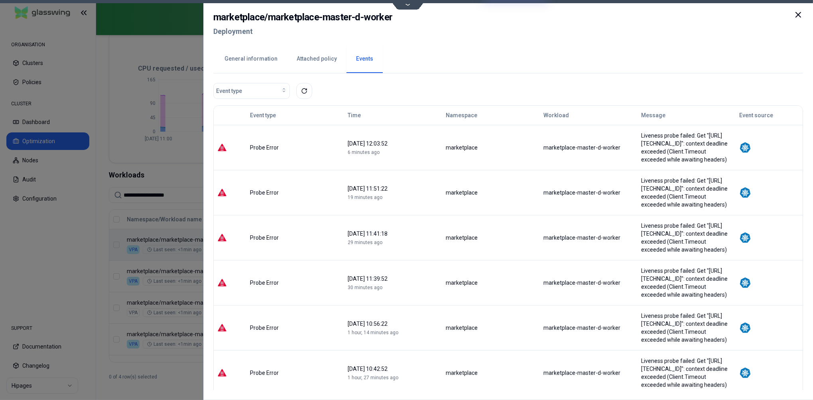
click at [254, 60] on button "General information" at bounding box center [251, 59] width 72 height 28
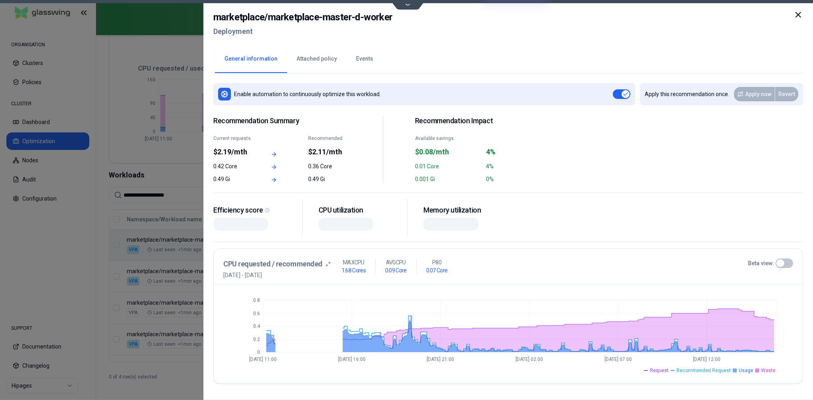
click at [784, 261] on button "Beta view:" at bounding box center [784, 263] width 18 height 10
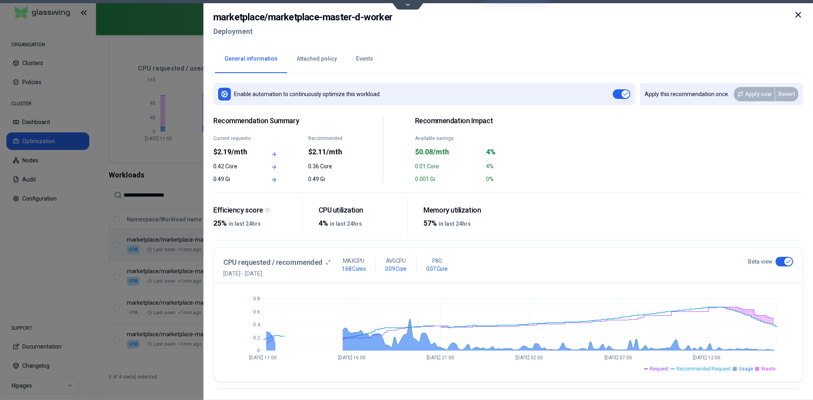
type button "on"
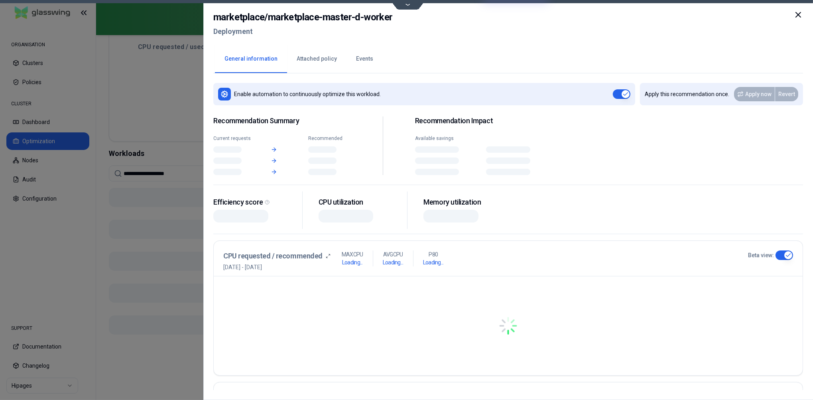
scroll to position [169, 0]
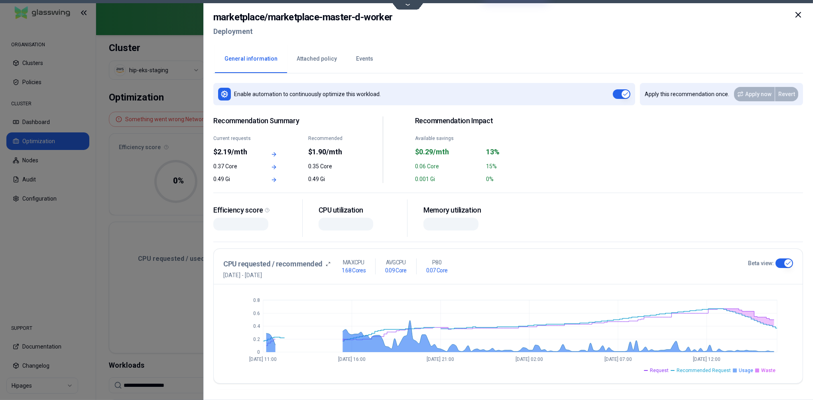
scroll to position [169, 0]
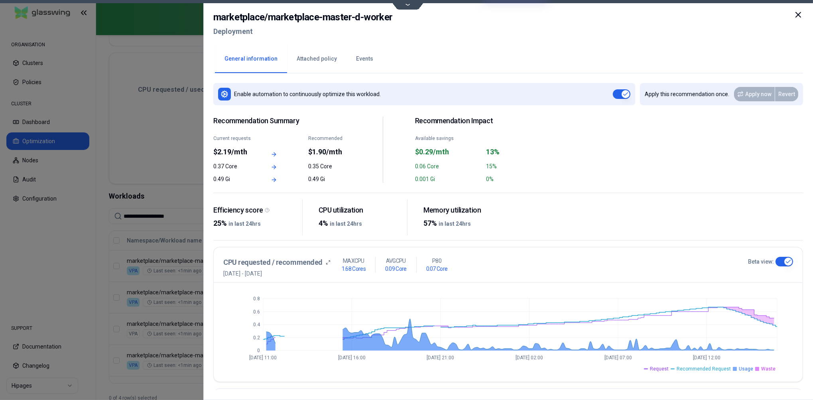
type button "on"
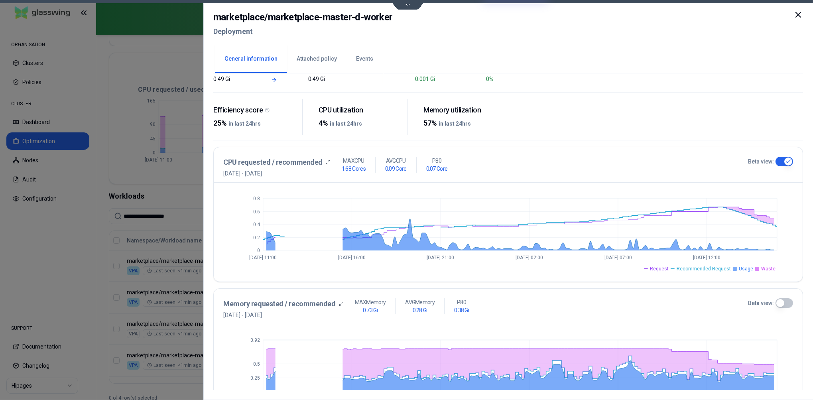
scroll to position [101, 0]
click at [798, 17] on icon at bounding box center [798, 15] width 10 height 10
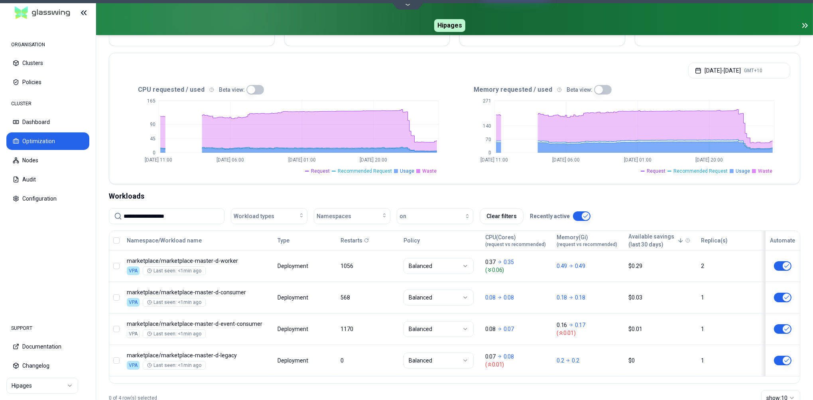
scroll to position [169, 0]
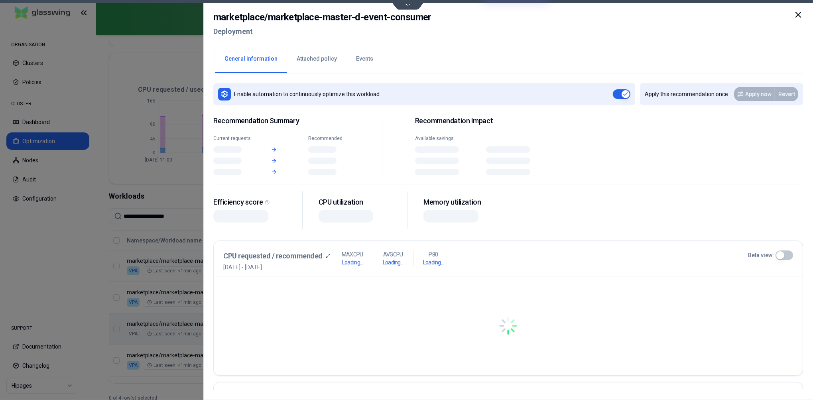
scroll to position [169, 0]
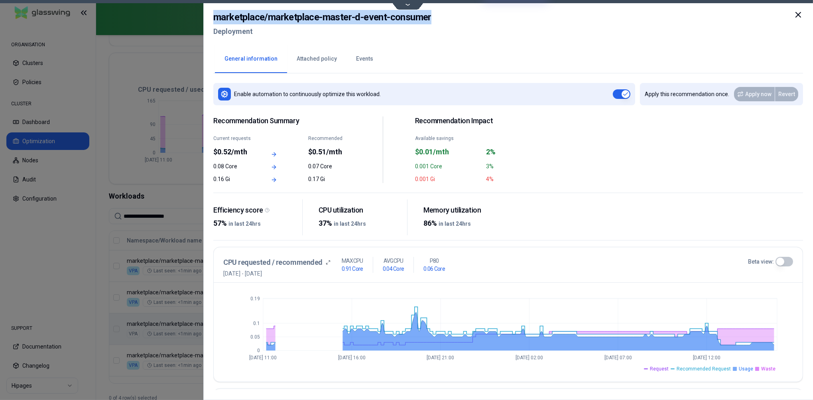
drag, startPoint x: 215, startPoint y: 17, endPoint x: 457, endPoint y: 15, distance: 241.5
click at [457, 15] on div "marketplace / marketplace-master-d-event-consumer Deployment" at bounding box center [507, 26] width 589 height 33
copy h2 "marketplace / marketplace-master-d-event-consumer"
click at [175, 317] on div at bounding box center [406, 200] width 813 height 400
